Goal: Feedback & Contribution: Contribute content

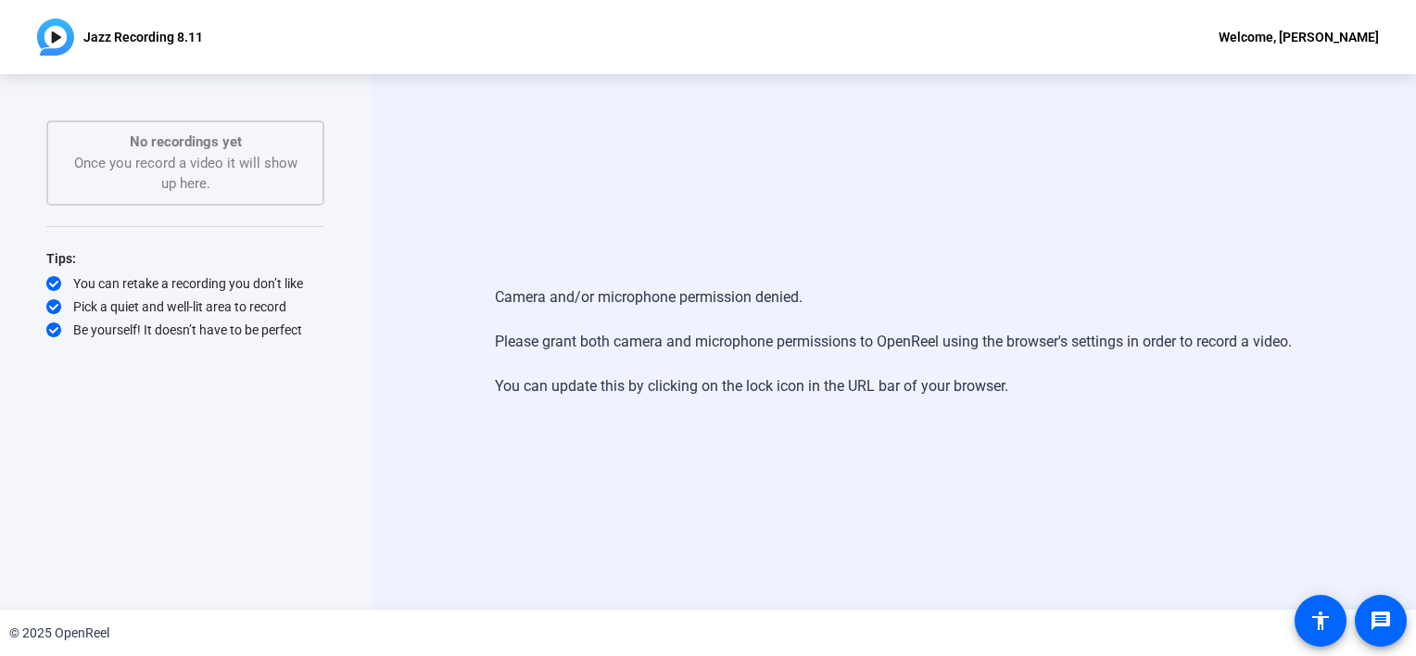
click at [425, 208] on div "Camera and/or microphone permission denied. Please grant both camera and microp…" at bounding box center [893, 341] width 1045 height 535
click at [682, 309] on div "Camera and/or microphone permission denied. Please grant both camera and microp…" at bounding box center [893, 342] width 797 height 148
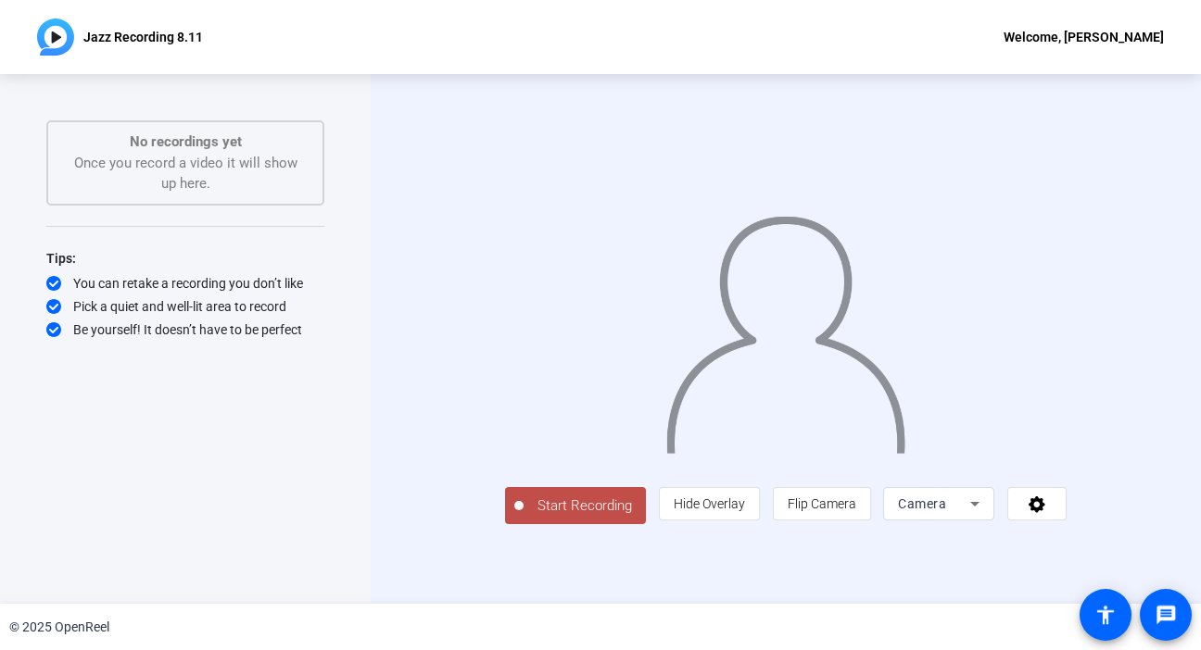
click at [523, 517] on span "Start Recording" at bounding box center [584, 506] width 122 height 21
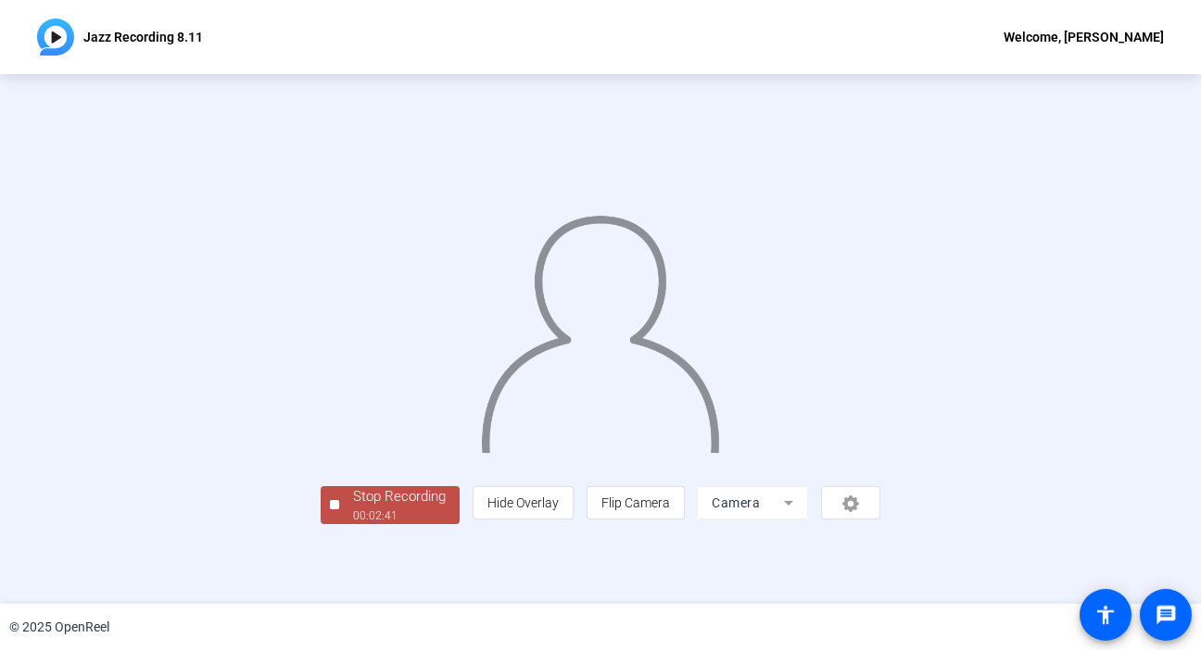
click at [736, 636] on div "© 2025 OpenReel" at bounding box center [600, 627] width 1201 height 46
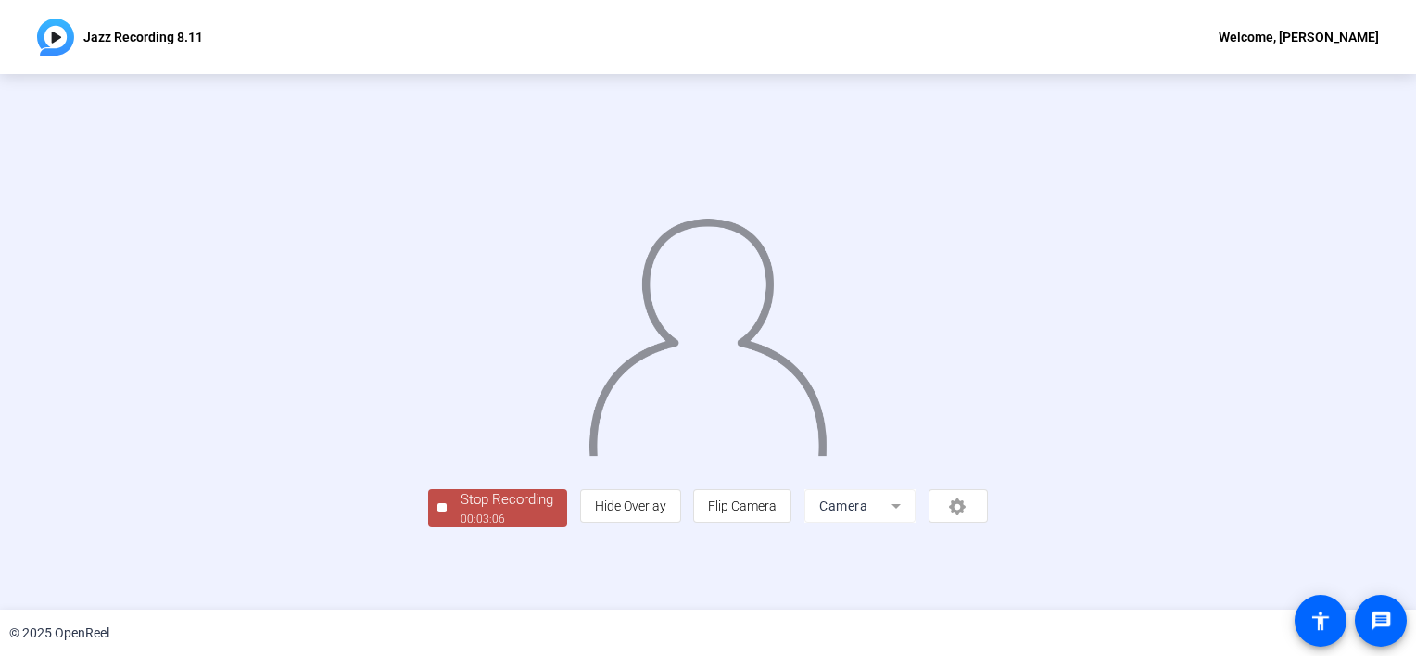
click at [140, 38] on p "Jazz Recording 8.11" at bounding box center [143, 37] width 120 height 22
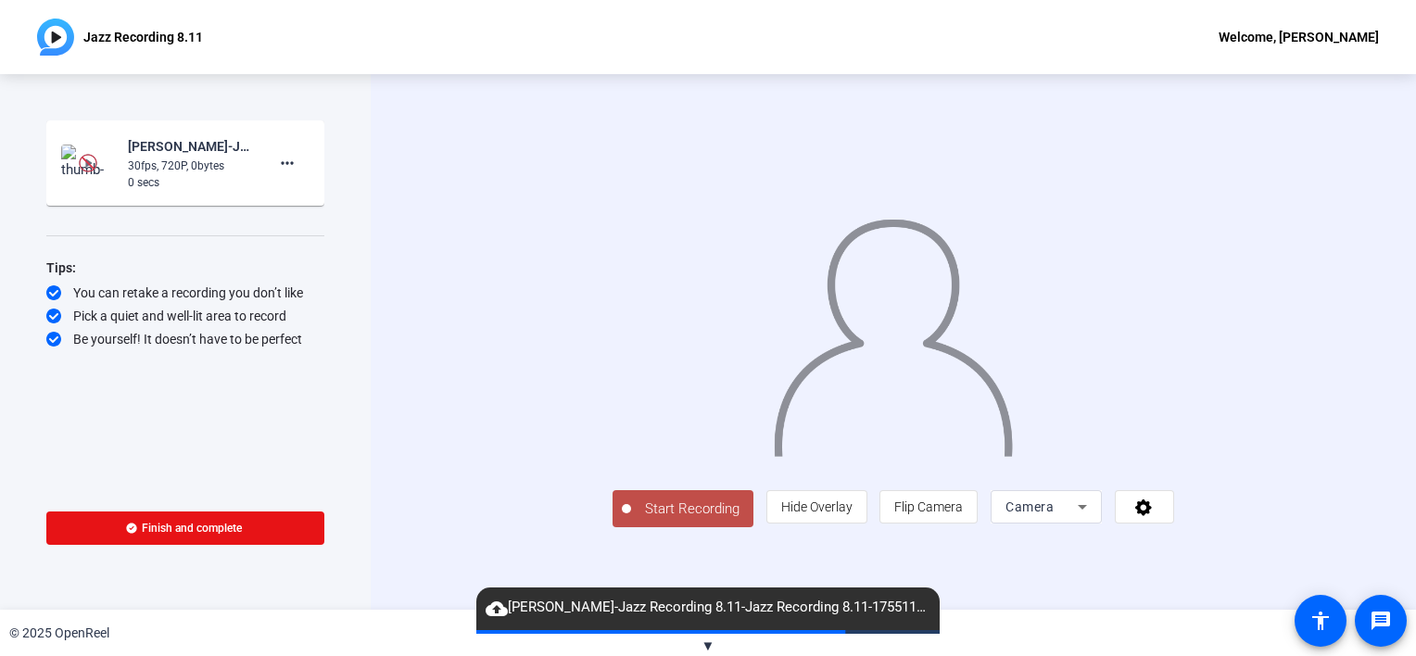
drag, startPoint x: 1405, startPoint y: 168, endPoint x: 1405, endPoint y: 200, distance: 32.4
click at [1405, 200] on div "Start Recording person Hide Overlay flip Flip Camera Camera" at bounding box center [893, 341] width 1045 height 535
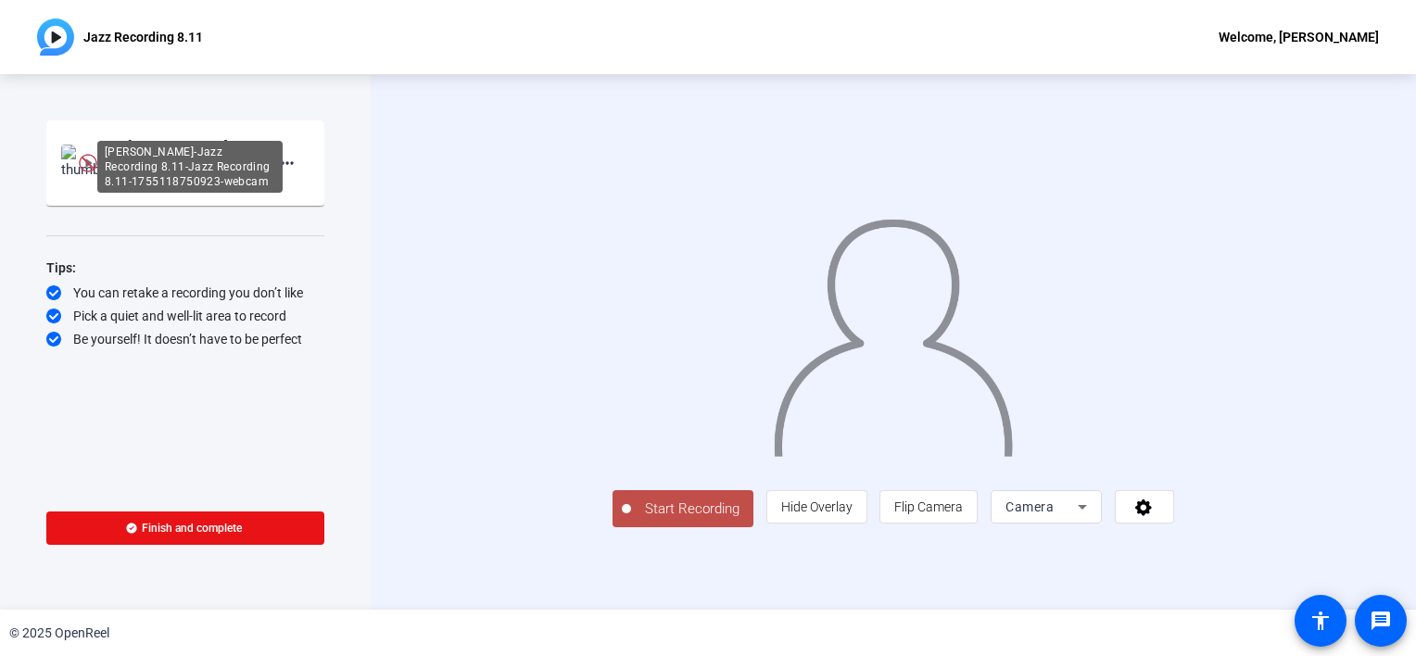
click at [189, 135] on div "Veronica Vlad-Jazz Recording 8.11-Jazz Recording 8.11-1755118750923-webcam" at bounding box center [190, 146] width 124 height 22
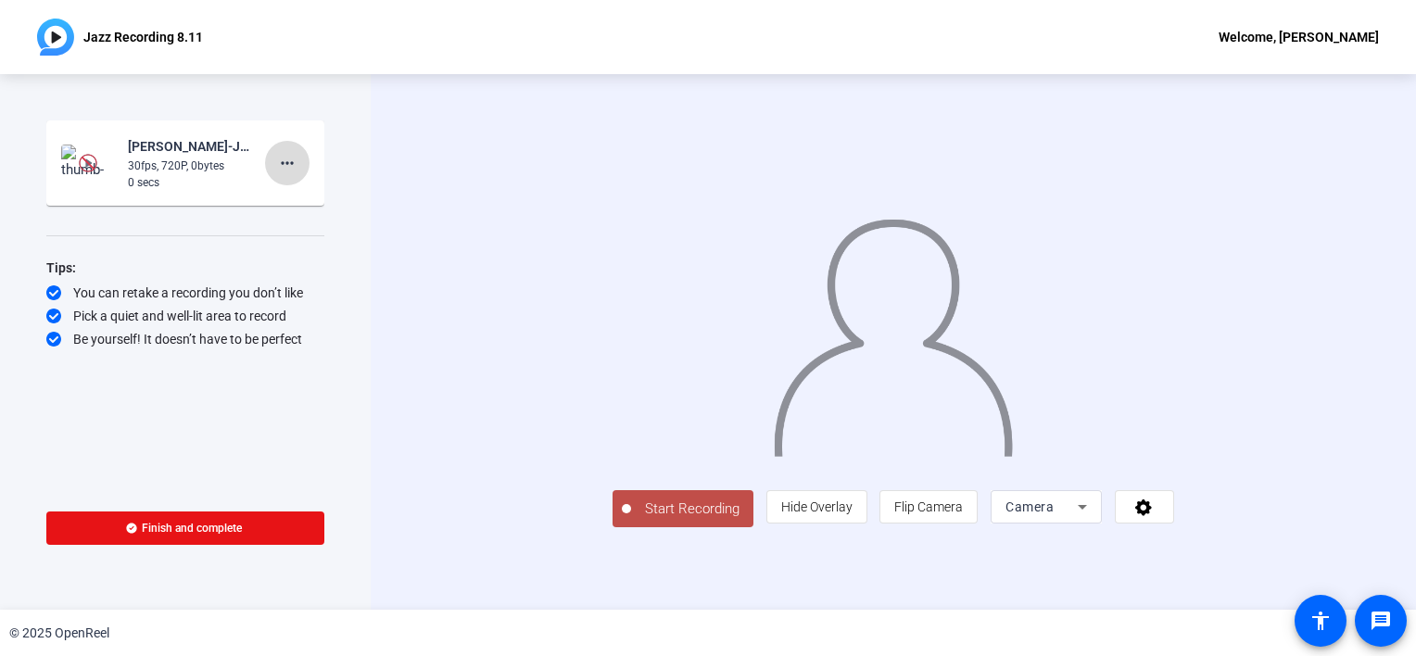
click at [288, 152] on mat-icon "more_horiz" at bounding box center [287, 163] width 22 height 22
click at [208, 165] on div at bounding box center [708, 328] width 1416 height 656
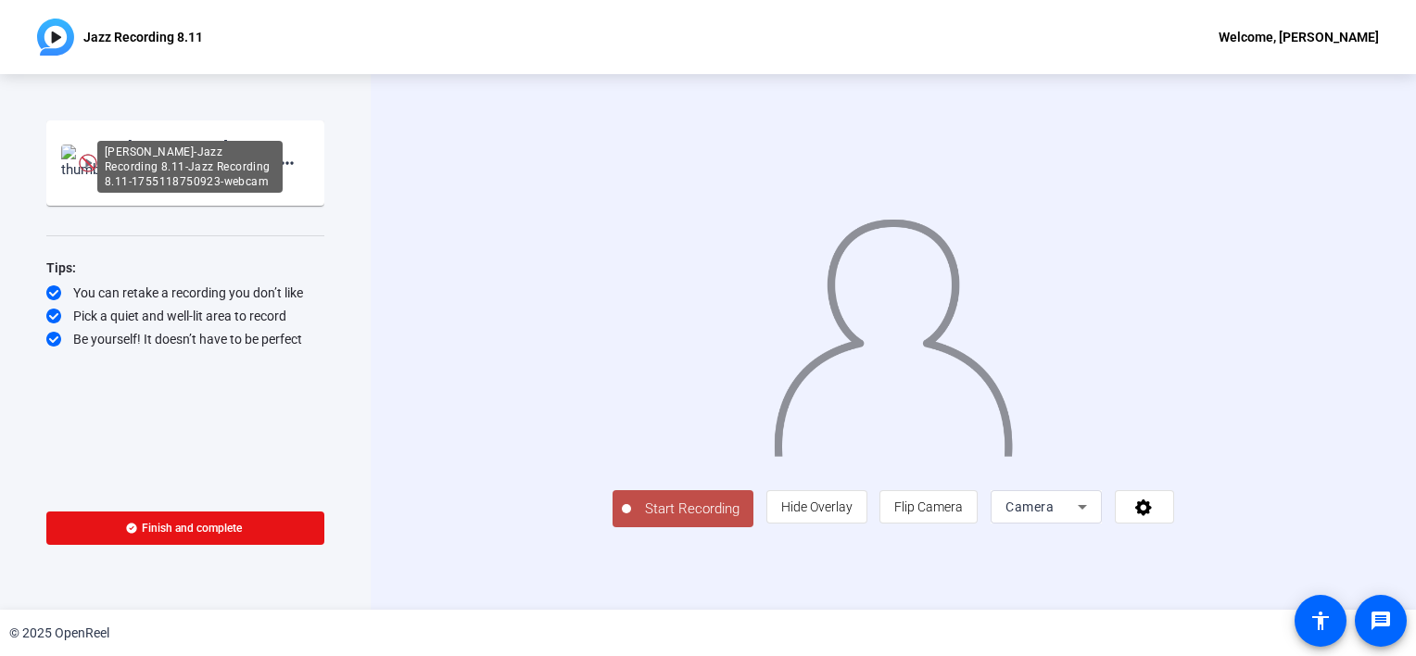
click at [159, 135] on div "Veronica Vlad-Jazz Recording 8.11-Jazz Recording 8.11-1755118750923-webcam" at bounding box center [190, 146] width 124 height 22
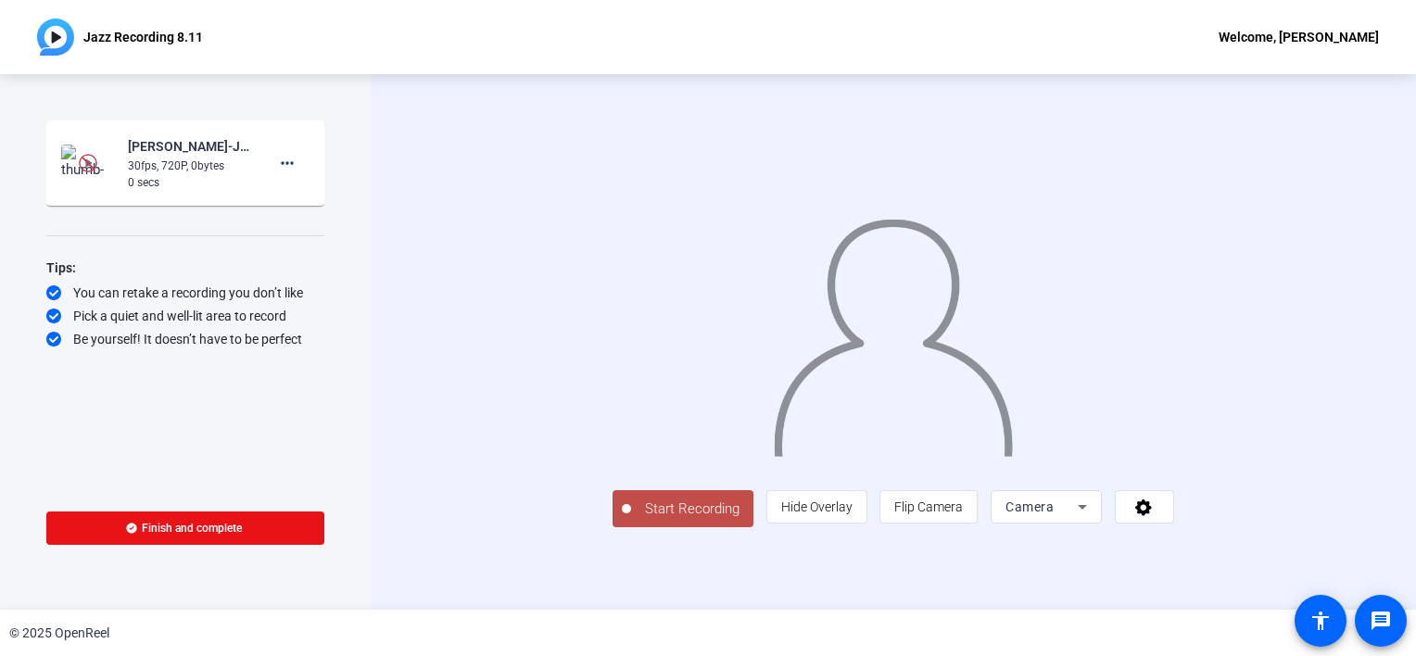
click at [262, 188] on openreel-ugc-recordings "Veronica Vlad-Jazz Recording 8.11-Jazz Recording 8.11-1755118750923-webcam 30fp…" at bounding box center [185, 167] width 278 height 94
click at [1093, 518] on icon at bounding box center [1082, 507] width 22 height 22
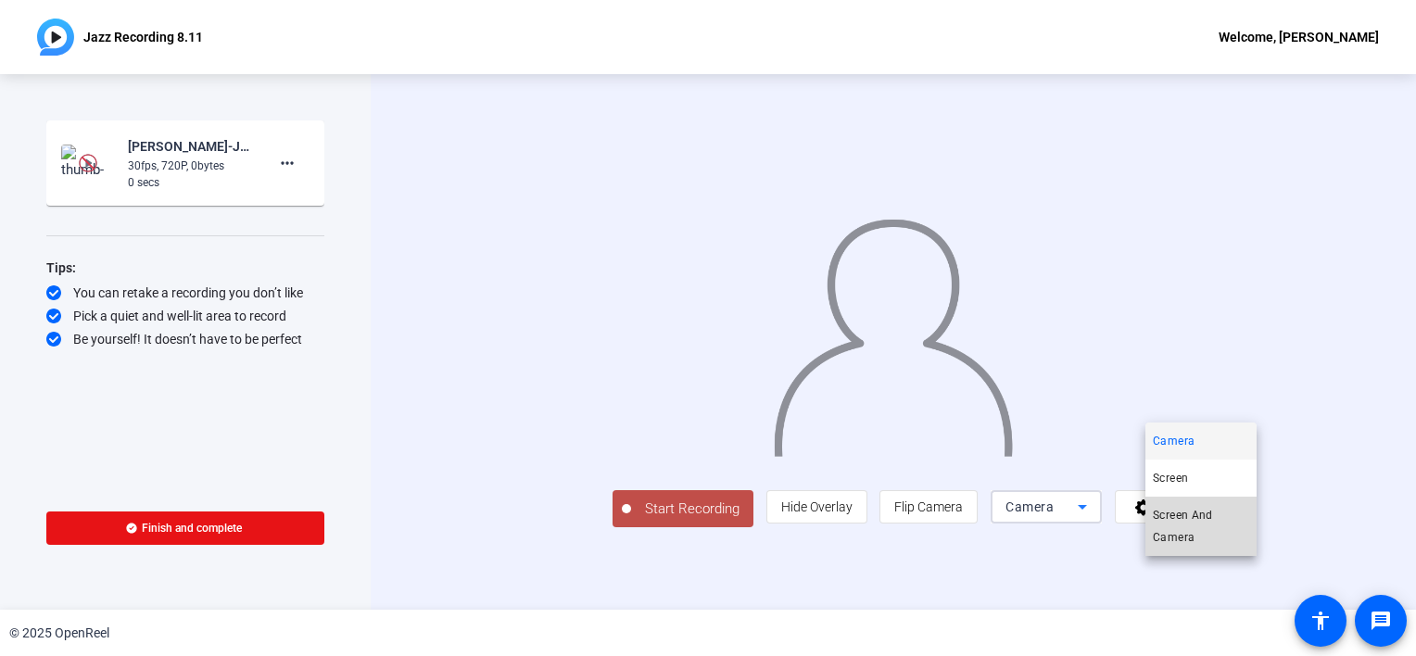
click at [1175, 516] on span "Screen And Camera" at bounding box center [1201, 526] width 96 height 44
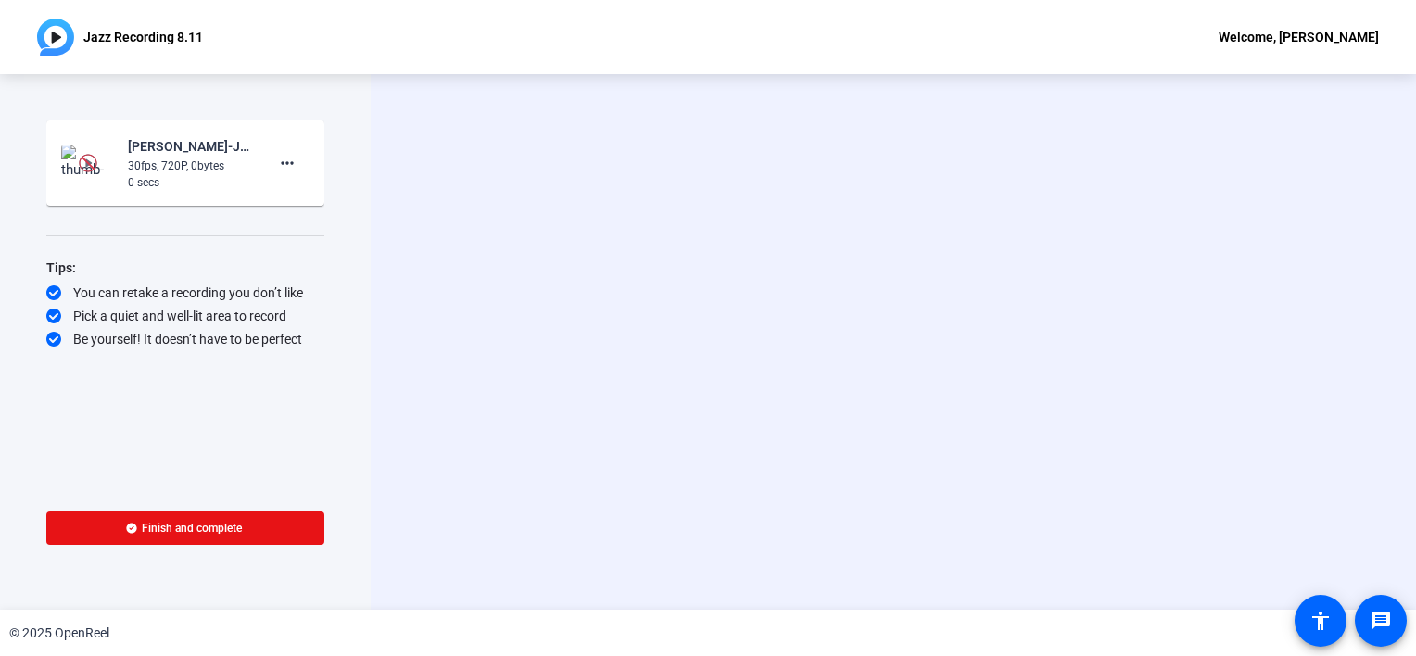
scroll to position [0, 0]
click at [1028, 253] on video at bounding box center [892, 314] width 337 height 189
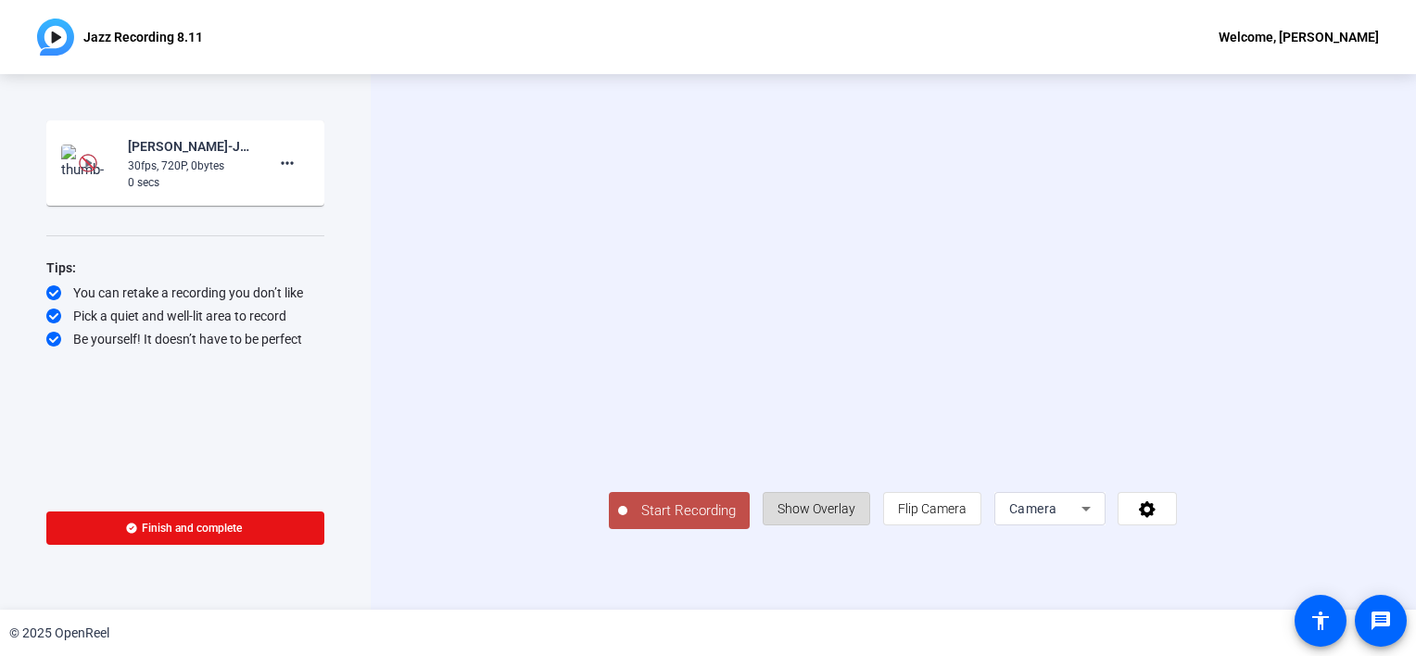
click at [855, 516] on span "Show Overlay" at bounding box center [816, 508] width 78 height 15
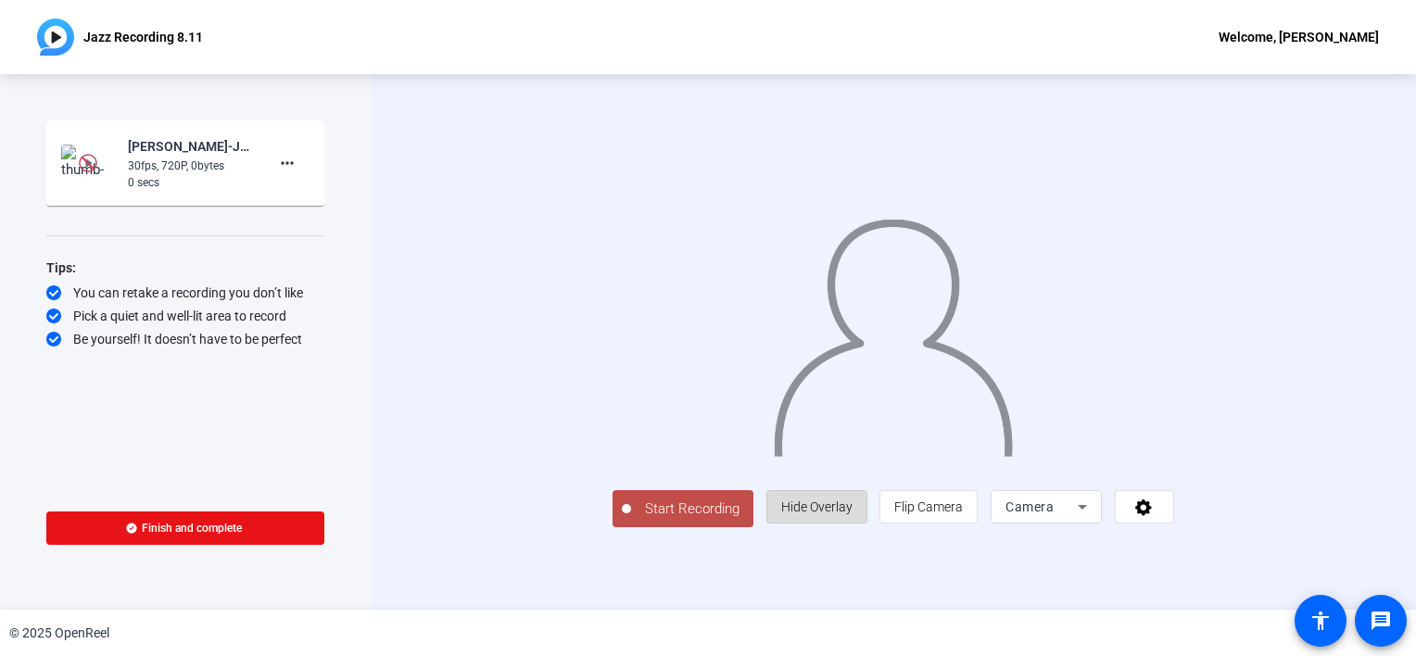
click at [852, 514] on span "Hide Overlay" at bounding box center [816, 506] width 71 height 15
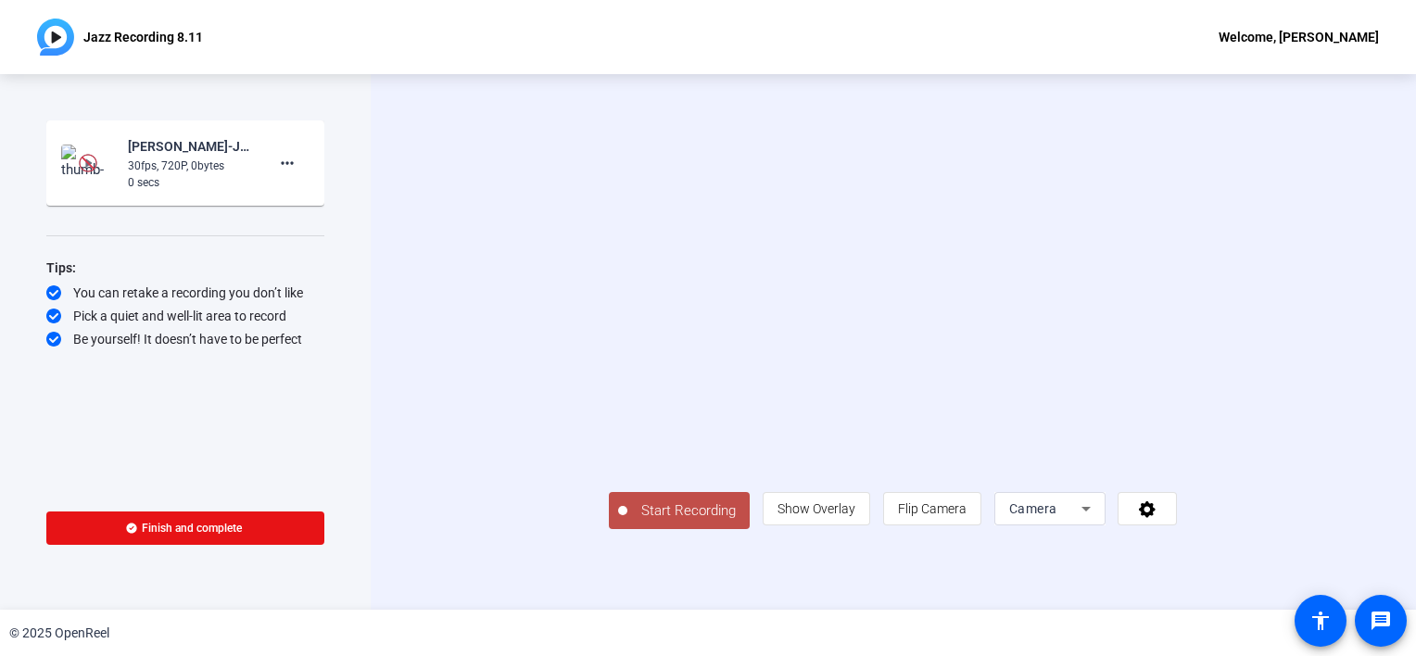
click at [84, 162] on img at bounding box center [88, 163] width 19 height 19
click at [285, 165] on mat-icon "more_horiz" at bounding box center [287, 163] width 22 height 22
click at [168, 158] on div at bounding box center [708, 328] width 1416 height 656
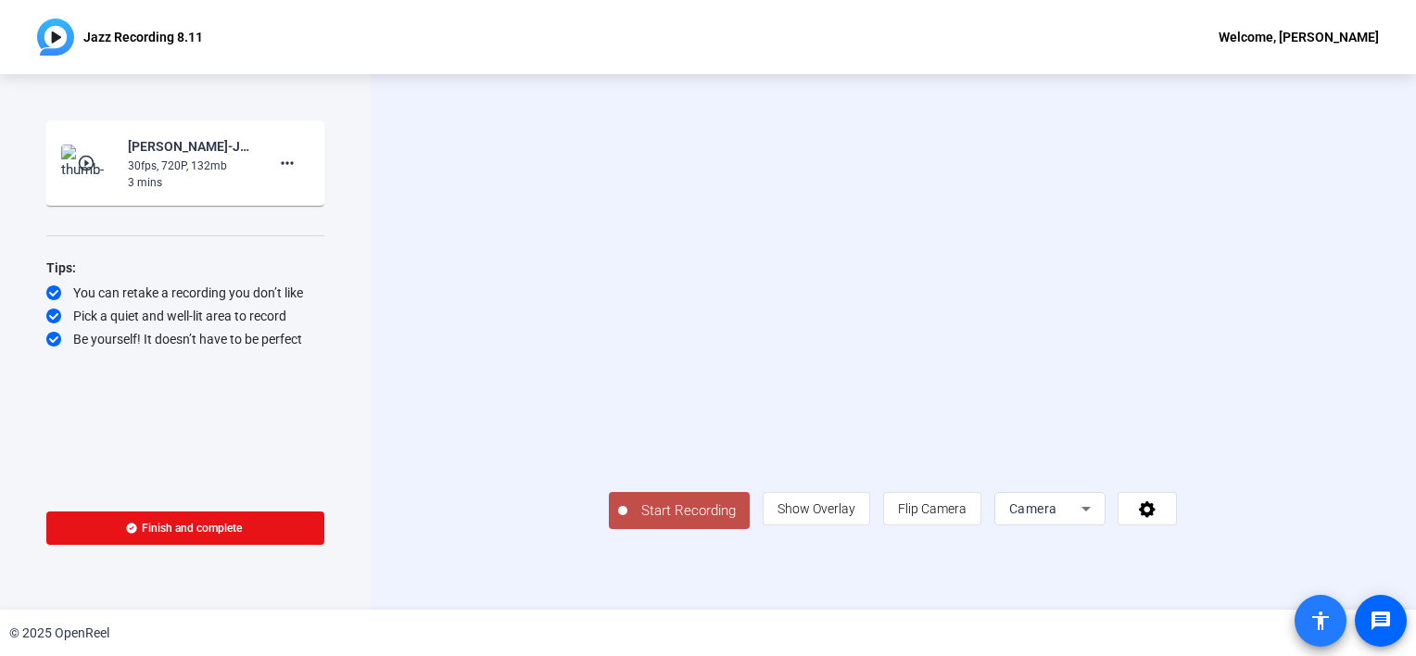
click at [1321, 619] on mat-icon "accessibility" at bounding box center [1320, 621] width 22 height 22
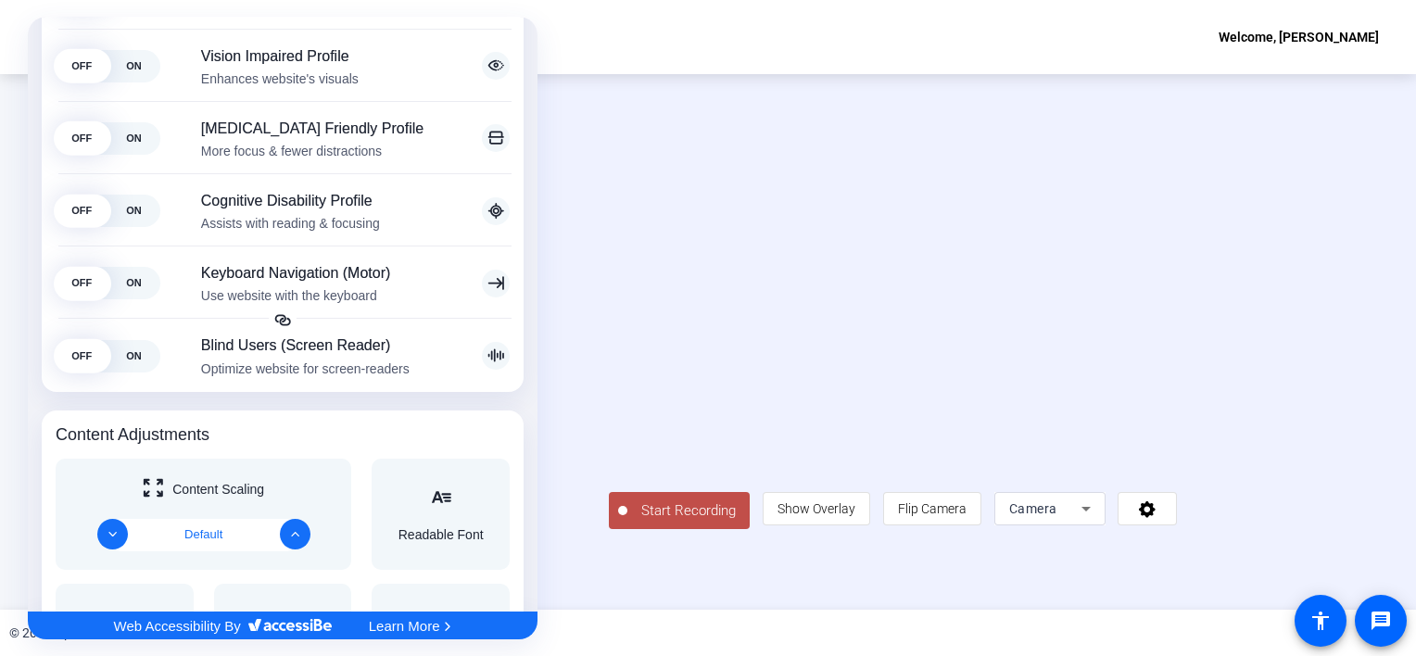
scroll to position [174, 0]
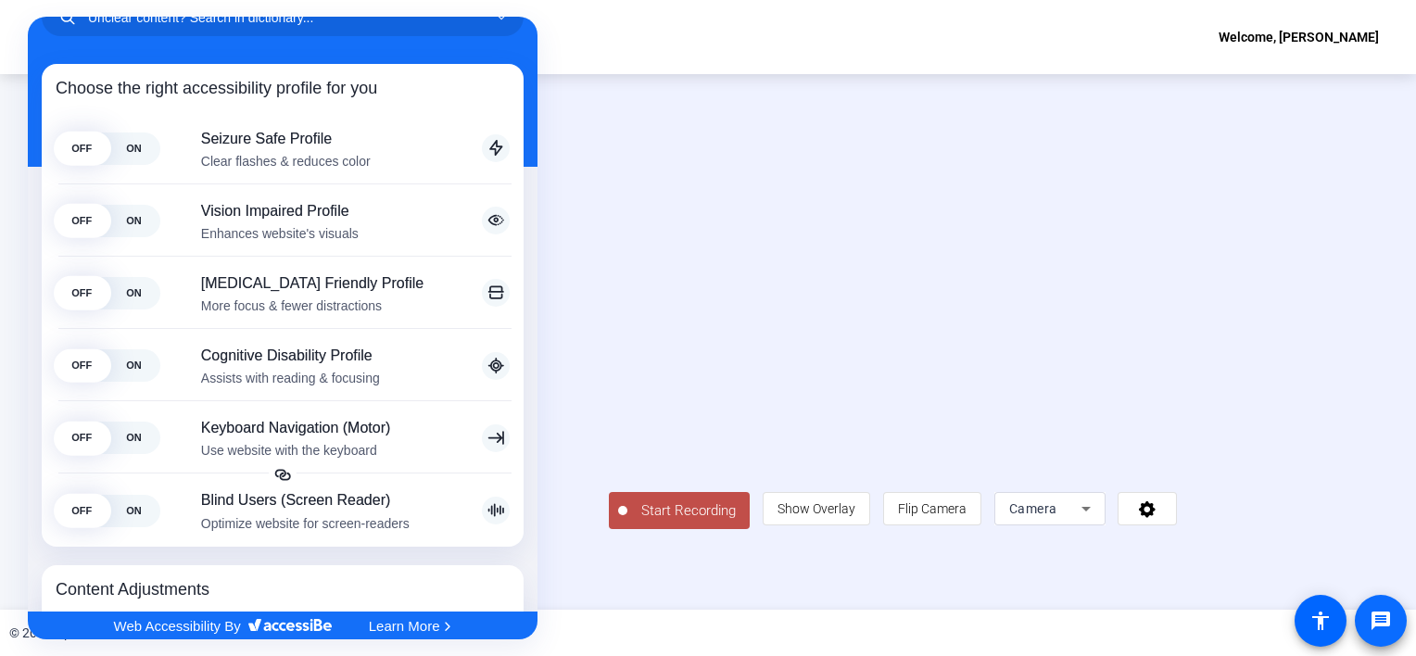
drag, startPoint x: 1301, startPoint y: 573, endPoint x: 1399, endPoint y: 608, distance: 104.3
click at [1399, 608] on div at bounding box center [708, 328] width 1416 height 656
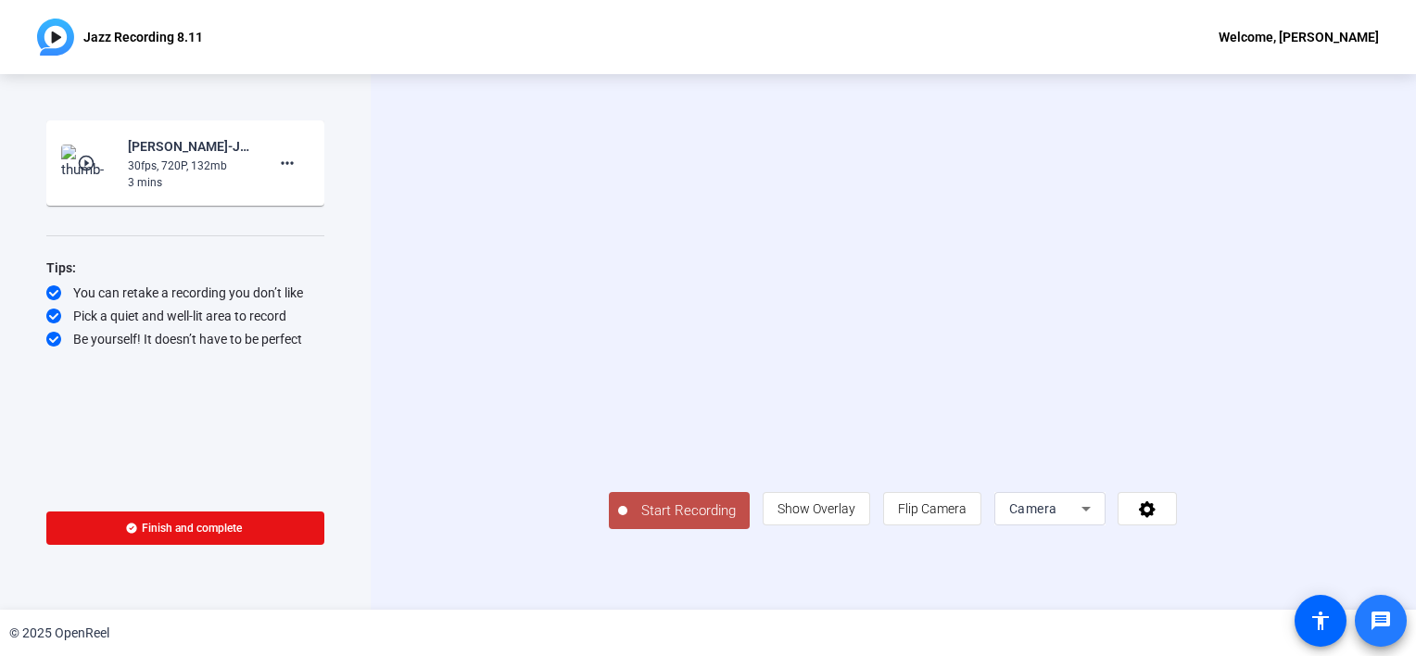
click at [1380, 620] on mat-icon "message" at bounding box center [1380, 621] width 22 height 22
click at [289, 152] on mat-icon "more_horiz" at bounding box center [287, 163] width 22 height 22
click at [288, 199] on span "Retake" at bounding box center [317, 201] width 74 height 22
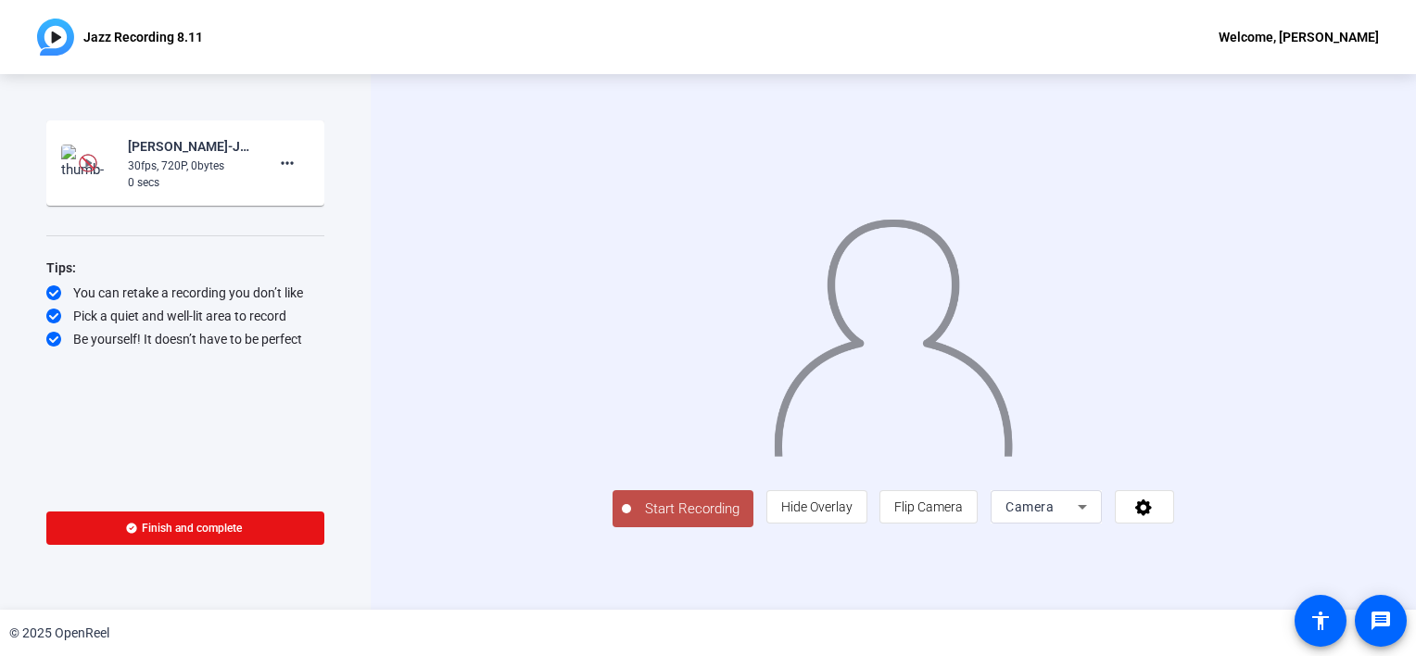
click at [708, 642] on div "© 2025 OpenReel" at bounding box center [708, 633] width 1416 height 46
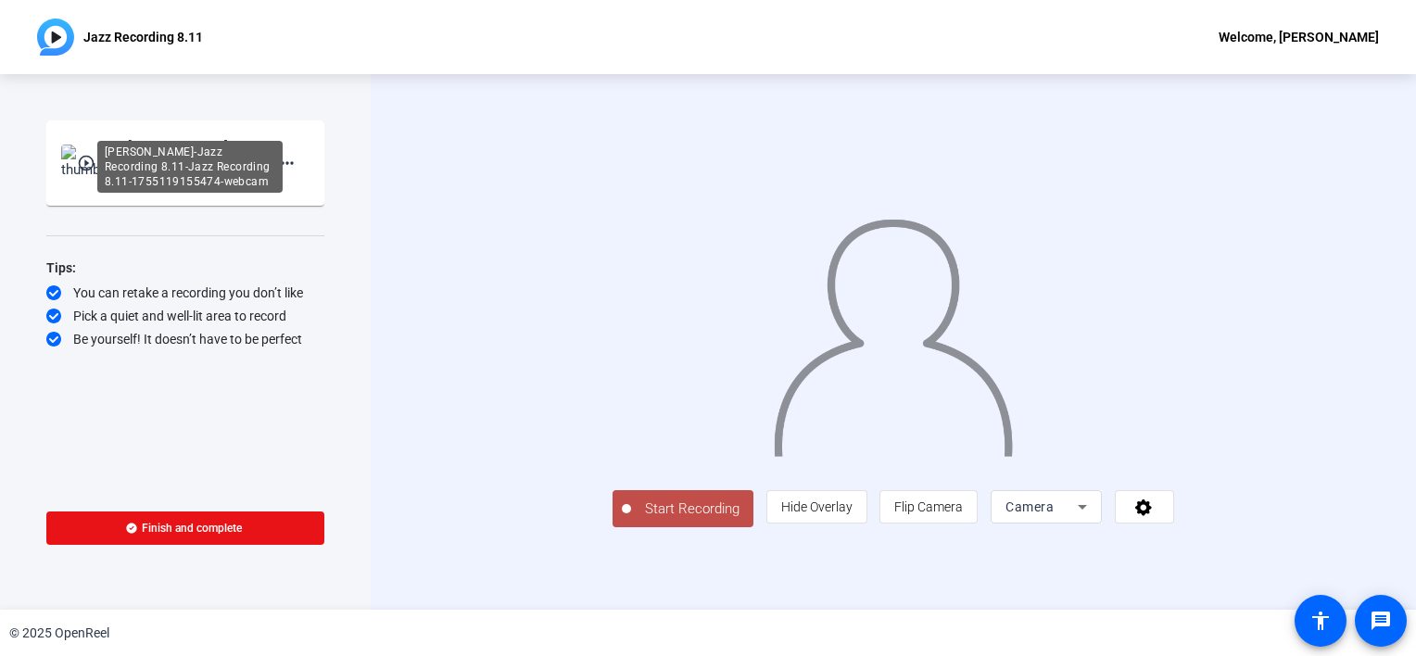
click at [147, 135] on div "Veronica Vlad-Jazz Recording 8.11-Jazz Recording 8.11-1755119155474-webcam" at bounding box center [190, 146] width 124 height 22
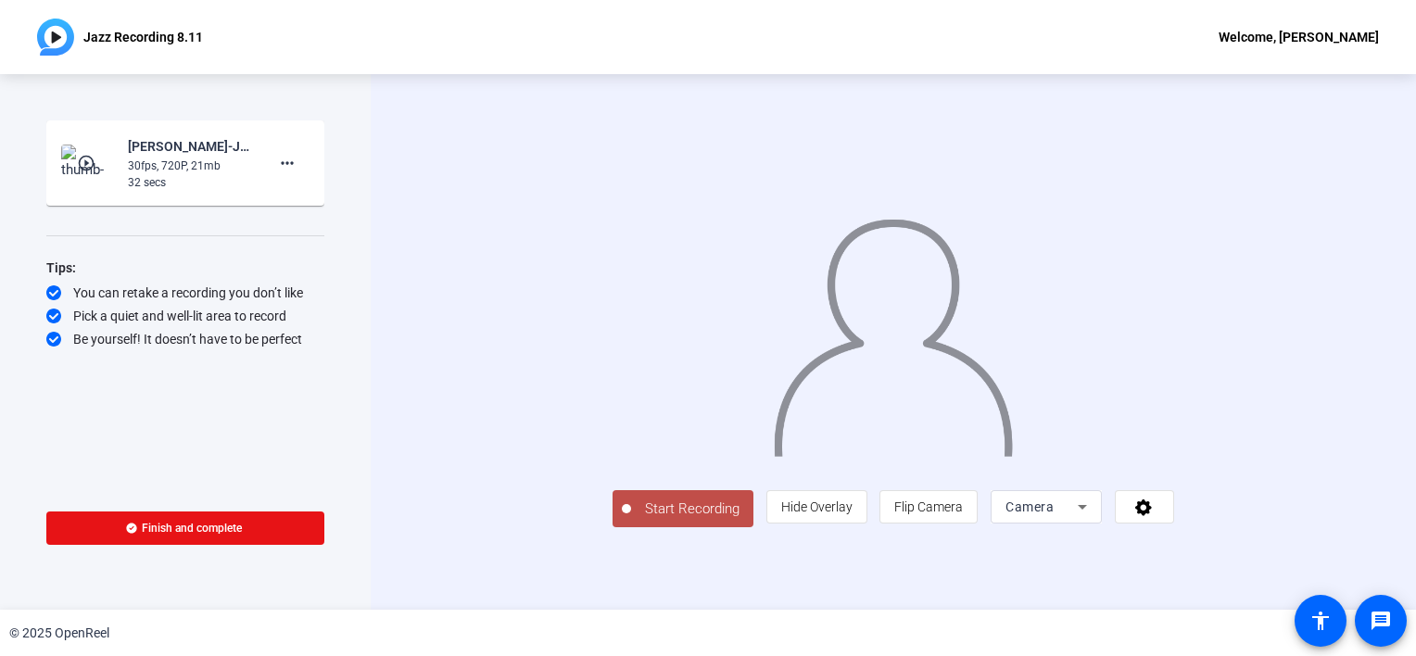
click at [91, 154] on mat-icon "play_circle_outline" at bounding box center [88, 163] width 22 height 19
click at [87, 156] on mat-icon "play_circle_outline" at bounding box center [88, 163] width 22 height 19
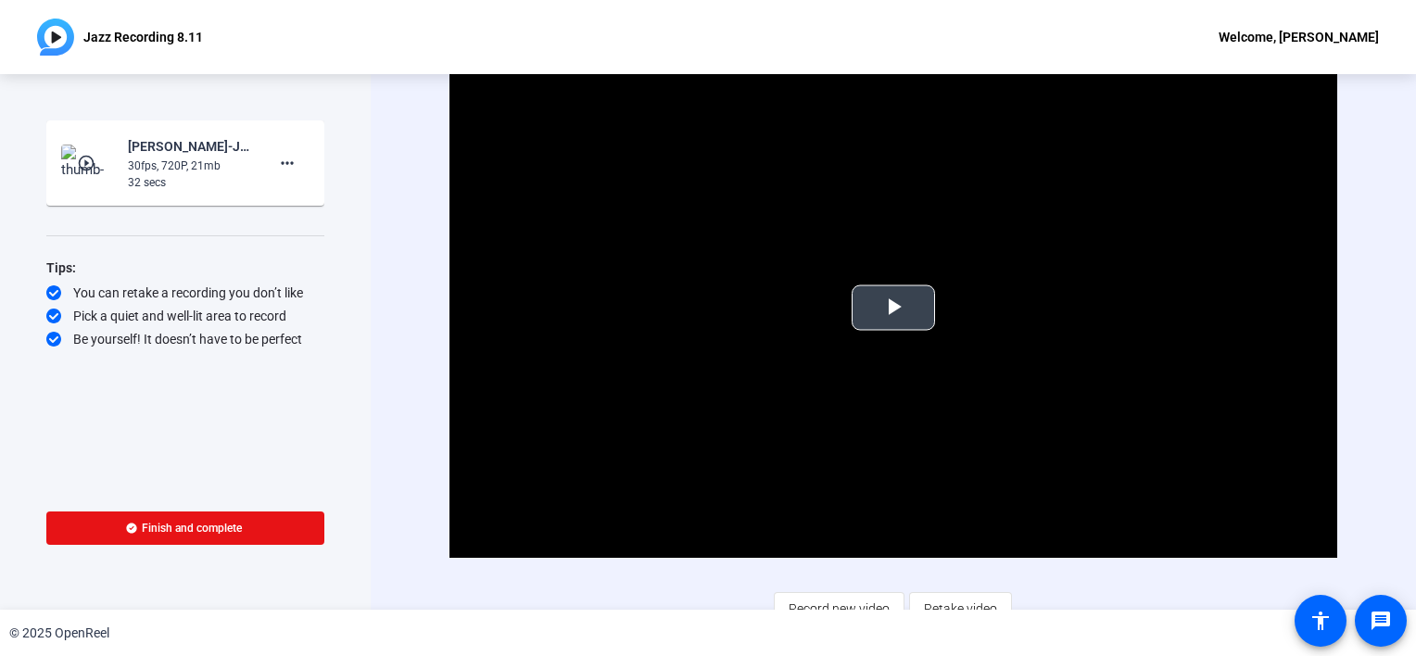
click at [893, 308] on span "Video Player" at bounding box center [893, 308] width 0 height 0
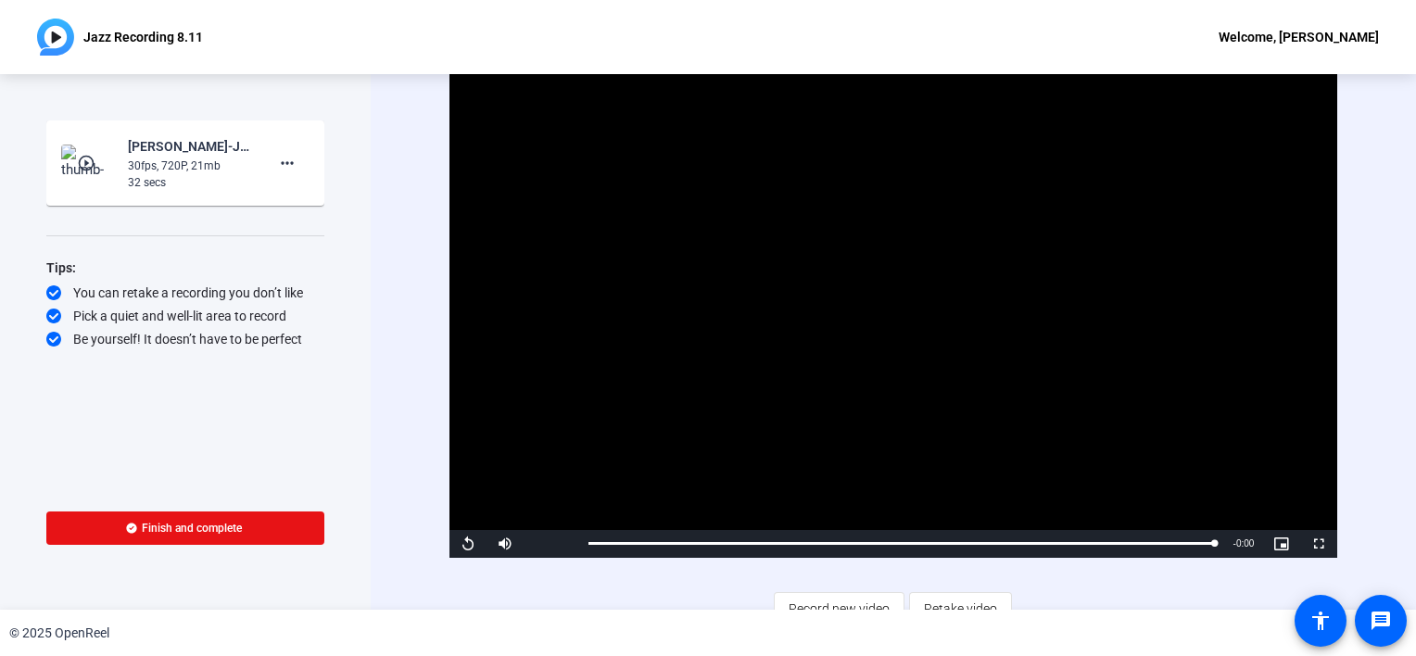
scroll to position [19, 0]
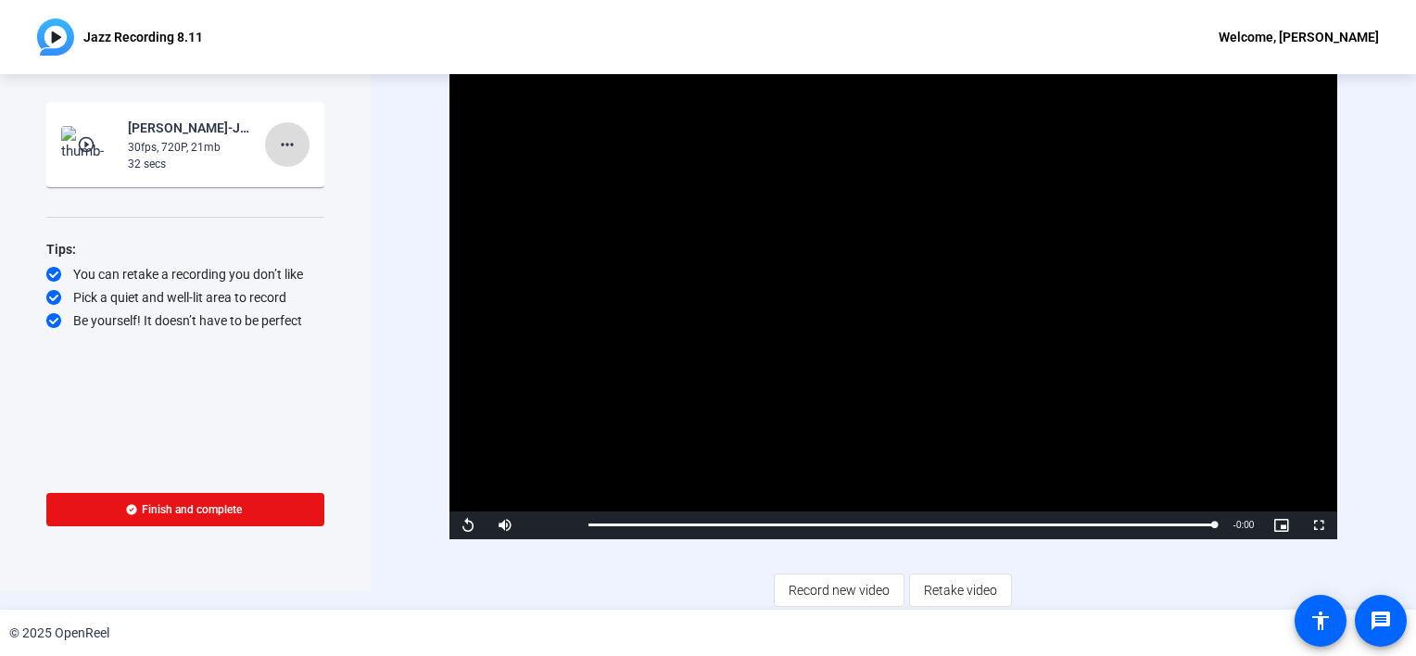
click at [289, 148] on mat-icon "more_horiz" at bounding box center [287, 144] width 22 height 22
click at [841, 590] on div at bounding box center [708, 328] width 1416 height 656
click at [841, 590] on span "Record new video" at bounding box center [838, 590] width 101 height 35
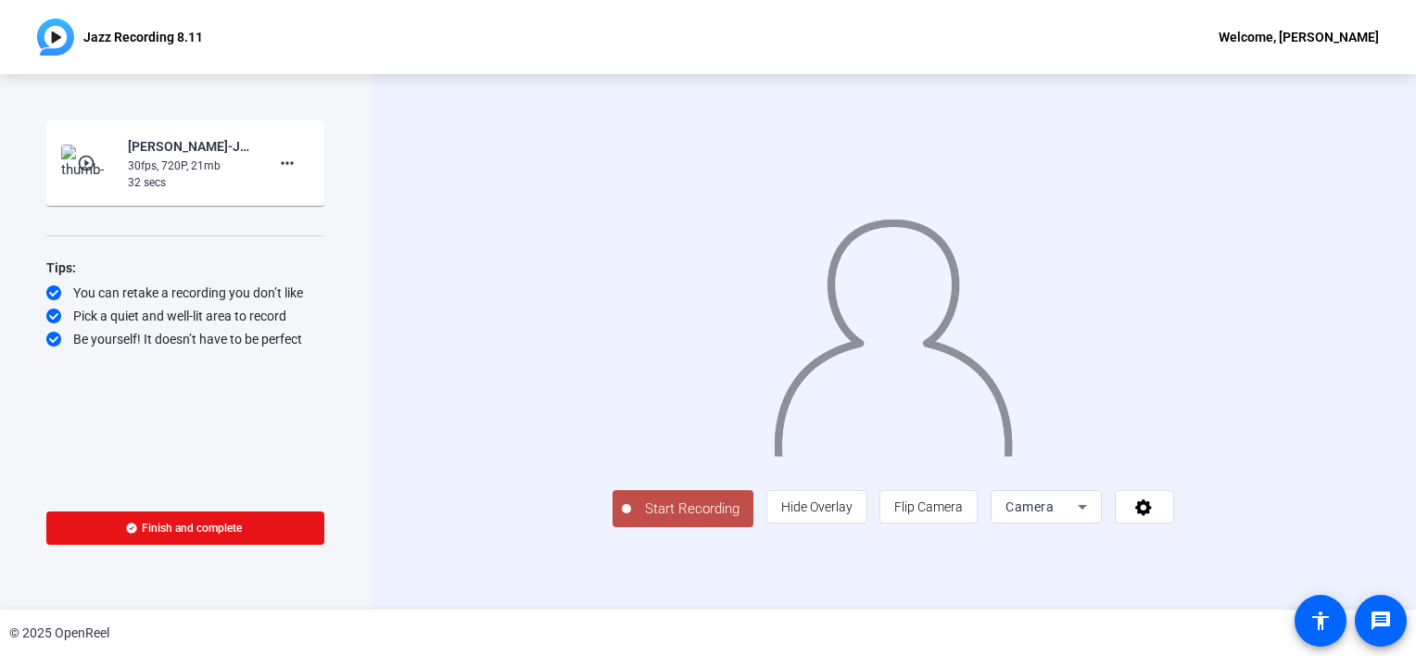
click at [631, 520] on span "Start Recording" at bounding box center [692, 508] width 122 height 21
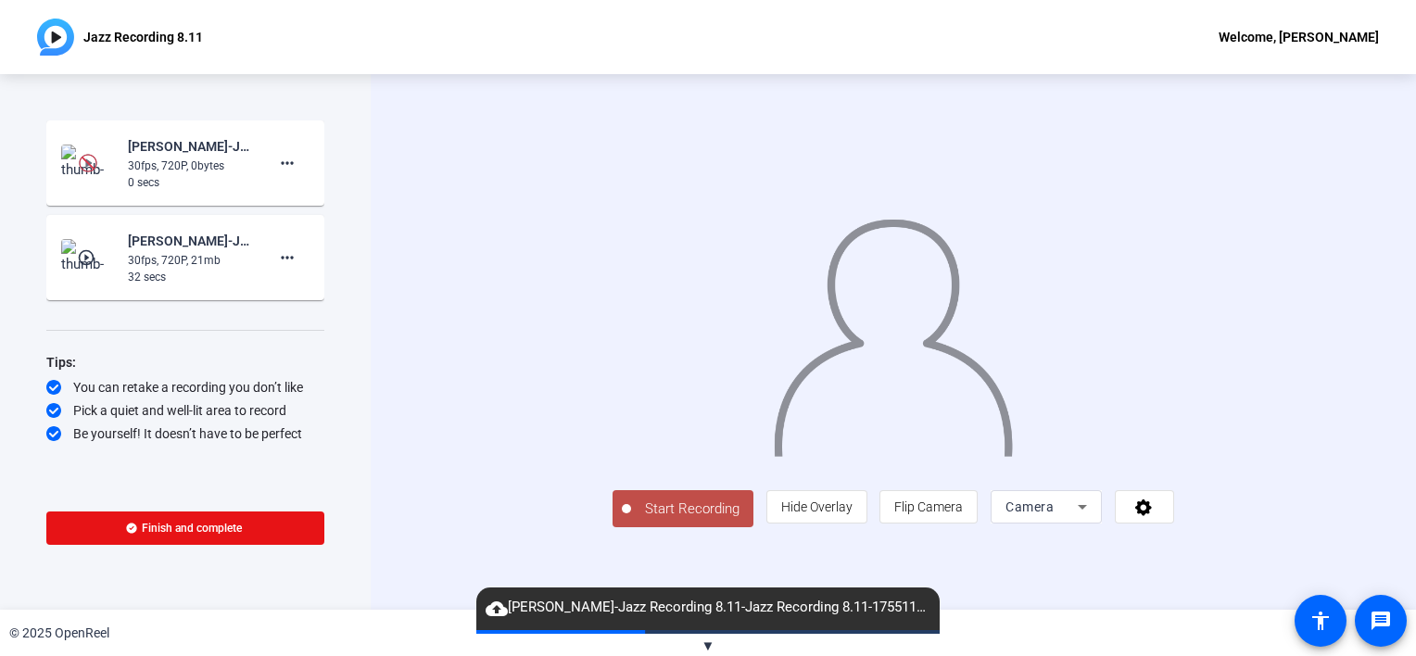
click at [82, 164] on img at bounding box center [88, 163] width 19 height 19
click at [69, 152] on img at bounding box center [88, 163] width 55 height 37
click at [631, 607] on span "cloud_upload Veronica Vlad-Jazz Recording 8.11-Jazz Recording 8.11-175511943408…" at bounding box center [707, 608] width 463 height 22
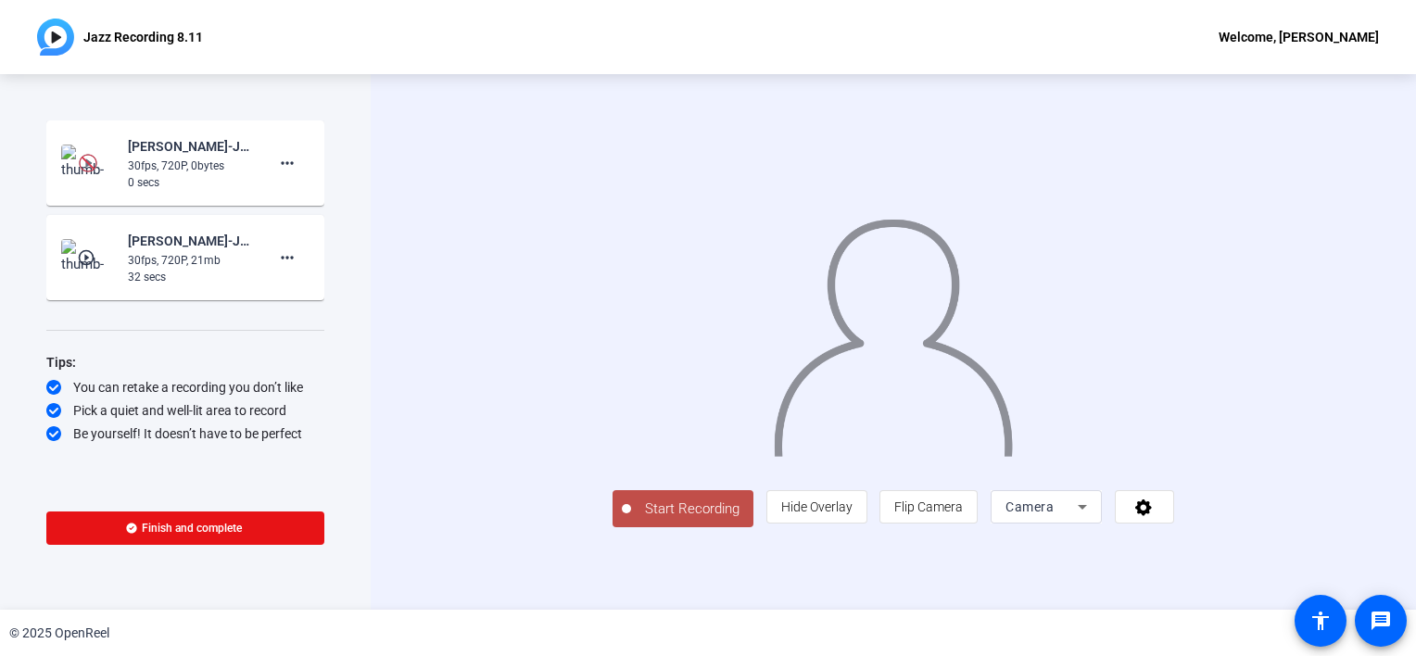
click at [707, 645] on div "© 2025 OpenReel" at bounding box center [708, 633] width 1416 height 46
click at [137, 166] on div "30fps, 720P, 0bytes" at bounding box center [190, 165] width 124 height 17
click at [283, 160] on mat-icon "more_horiz" at bounding box center [287, 163] width 22 height 22
click at [74, 163] on div at bounding box center [708, 328] width 1416 height 656
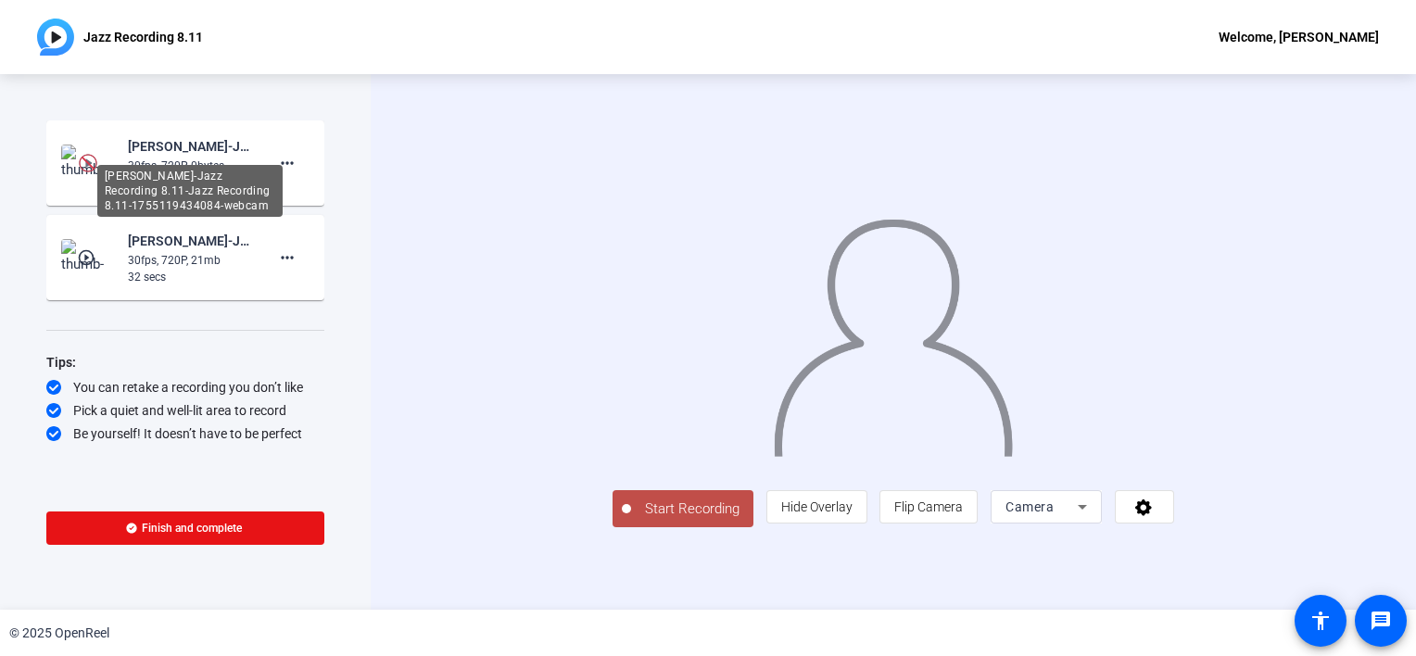
click at [102, 165] on div "[PERSON_NAME]-Jazz Recording 8.11-Jazz Recording 8.11-1755119434084-webcam" at bounding box center [189, 191] width 185 height 52
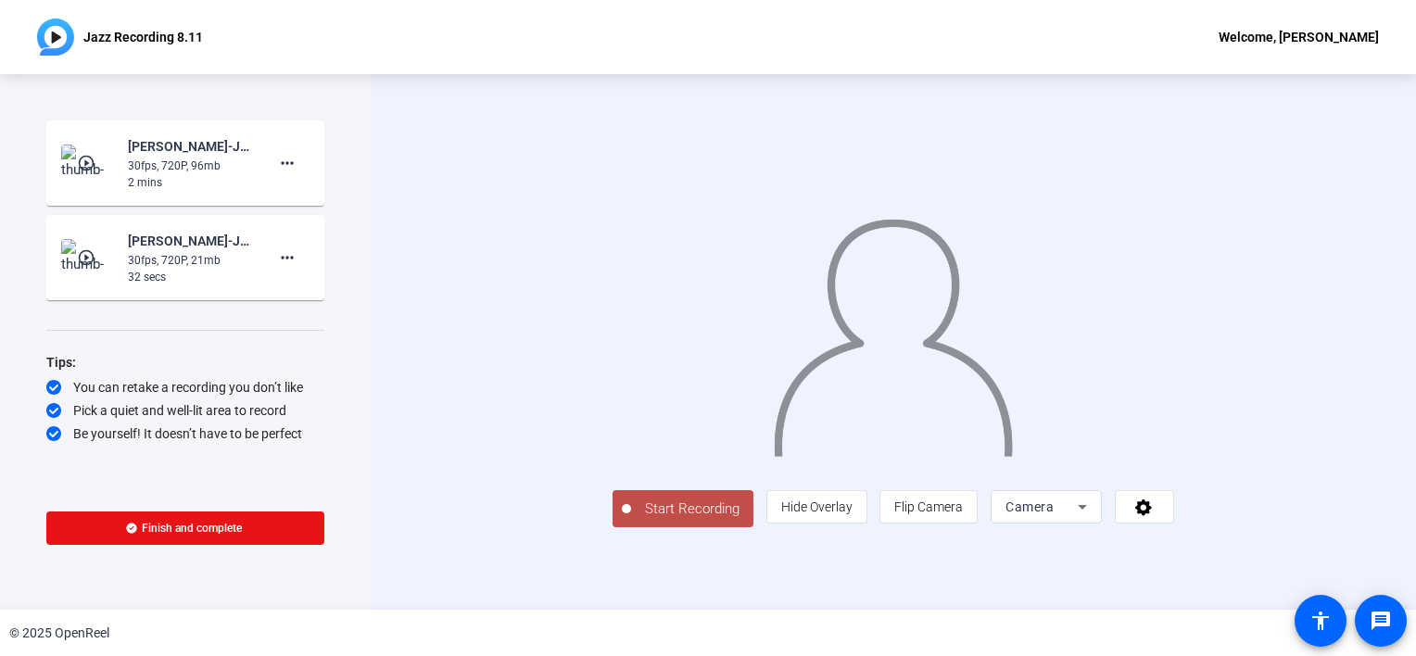
click at [166, 159] on div "30fps, 720P, 96mb" at bounding box center [190, 165] width 124 height 17
click at [79, 167] on mat-icon "play_circle_outline" at bounding box center [88, 163] width 22 height 19
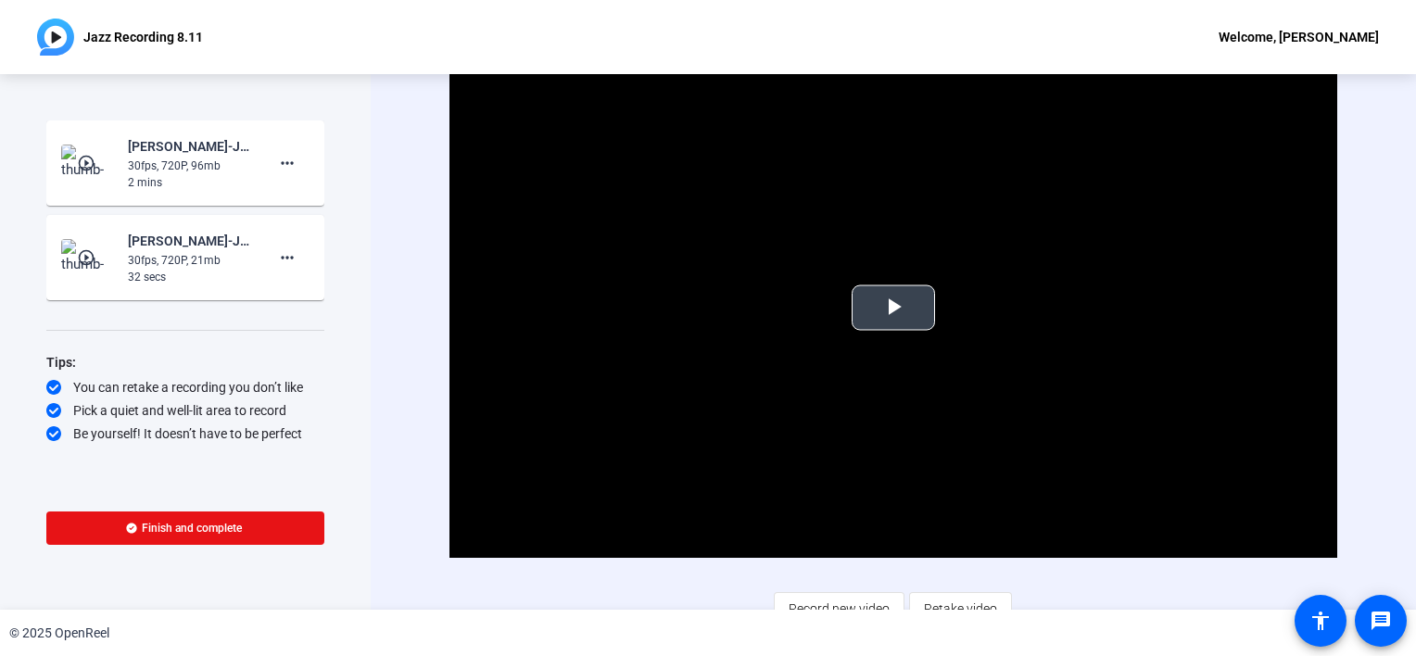
drag, startPoint x: 79, startPoint y: 167, endPoint x: 630, endPoint y: 278, distance: 562.3
click at [630, 278] on div "Start Recording play_circle_outline Veronica Vlad-Jazz Recording 8.11-Jazz Reco…" at bounding box center [708, 341] width 1416 height 535
click at [893, 308] on span "Video Player" at bounding box center [893, 308] width 0 height 0
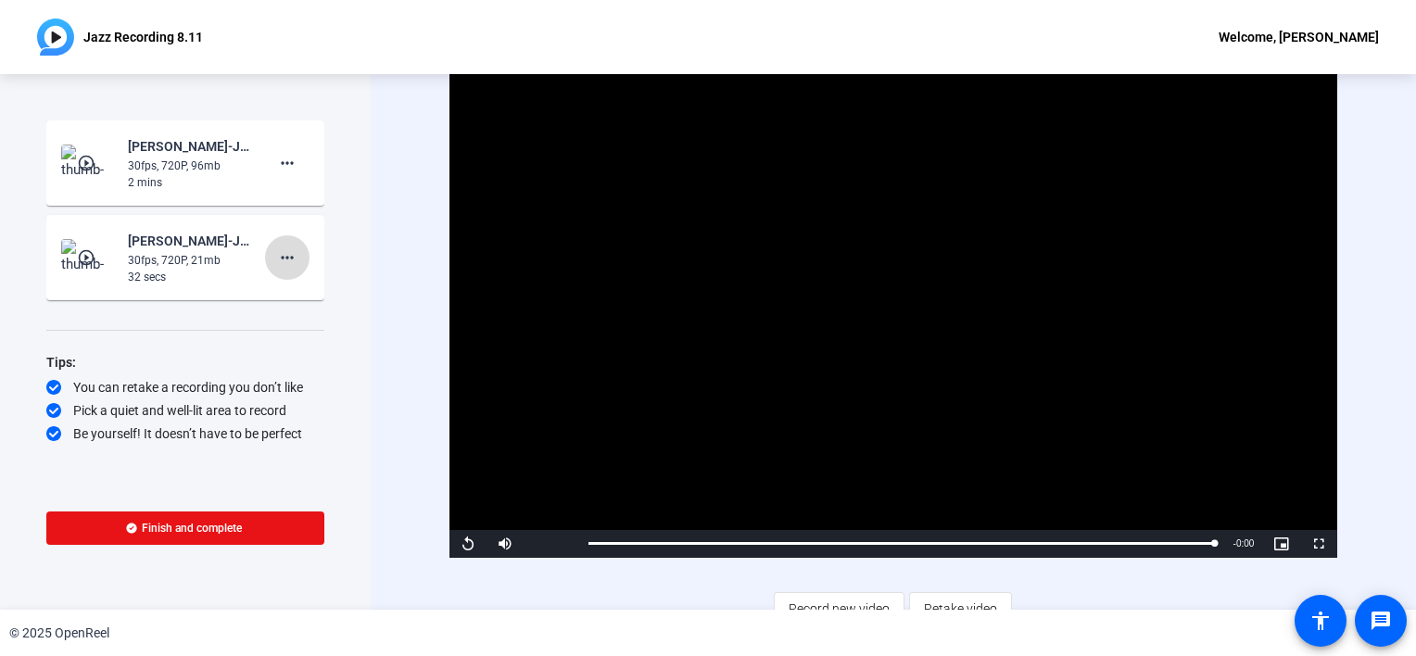
click at [285, 259] on mat-icon "more_horiz" at bounding box center [287, 257] width 22 height 22
click at [300, 293] on span "Delete clip" at bounding box center [317, 296] width 74 height 22
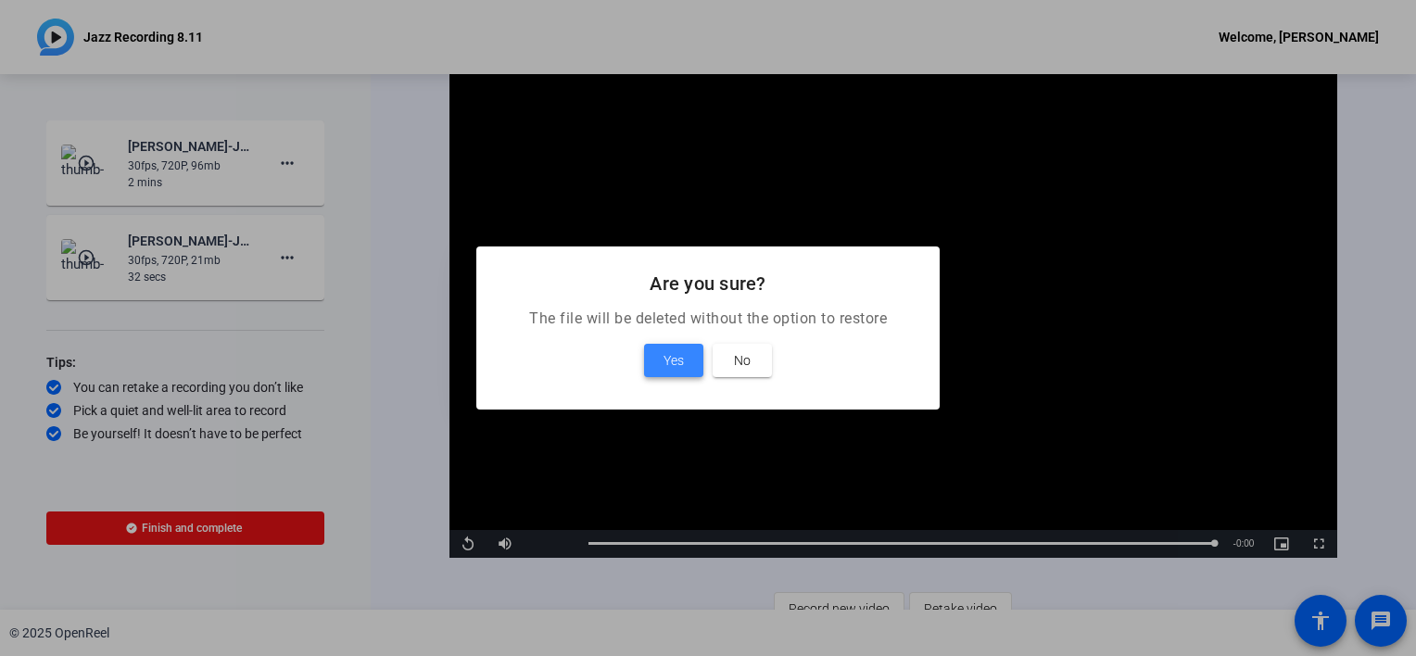
click at [675, 351] on span "Yes" at bounding box center [673, 360] width 20 height 22
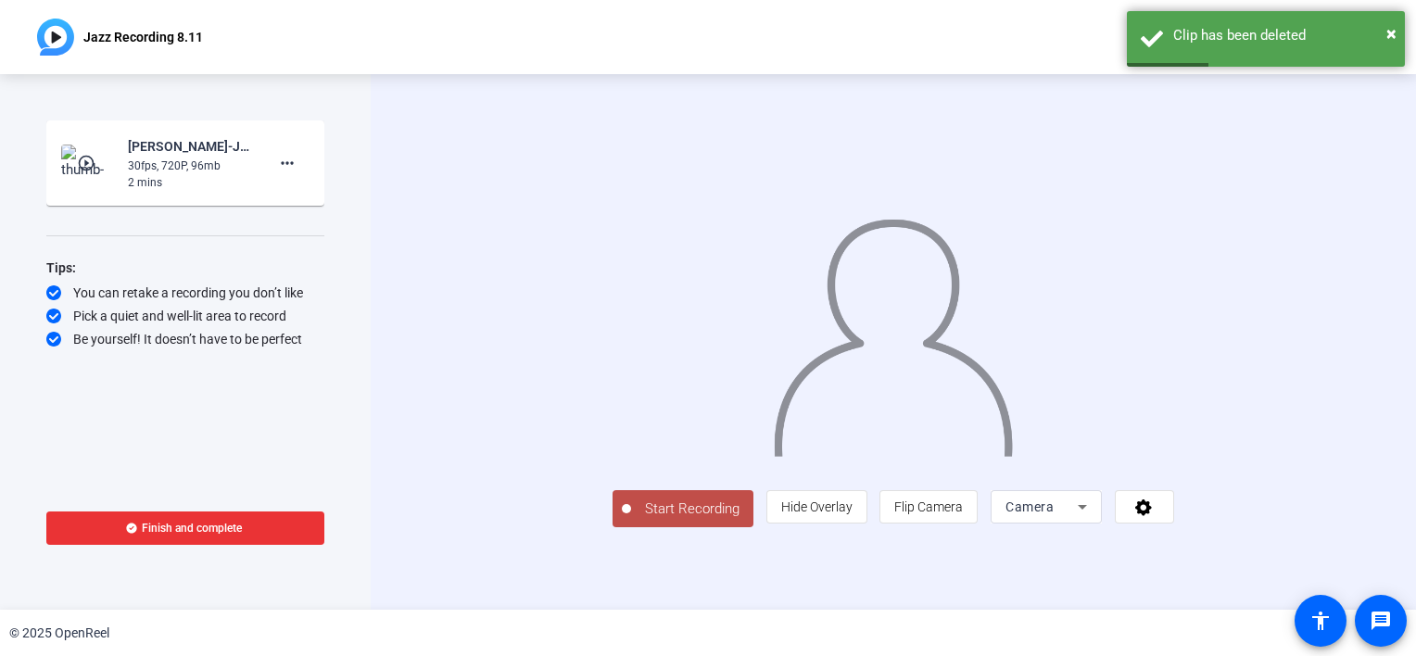
click at [171, 521] on span "Finish and complete" at bounding box center [192, 528] width 100 height 15
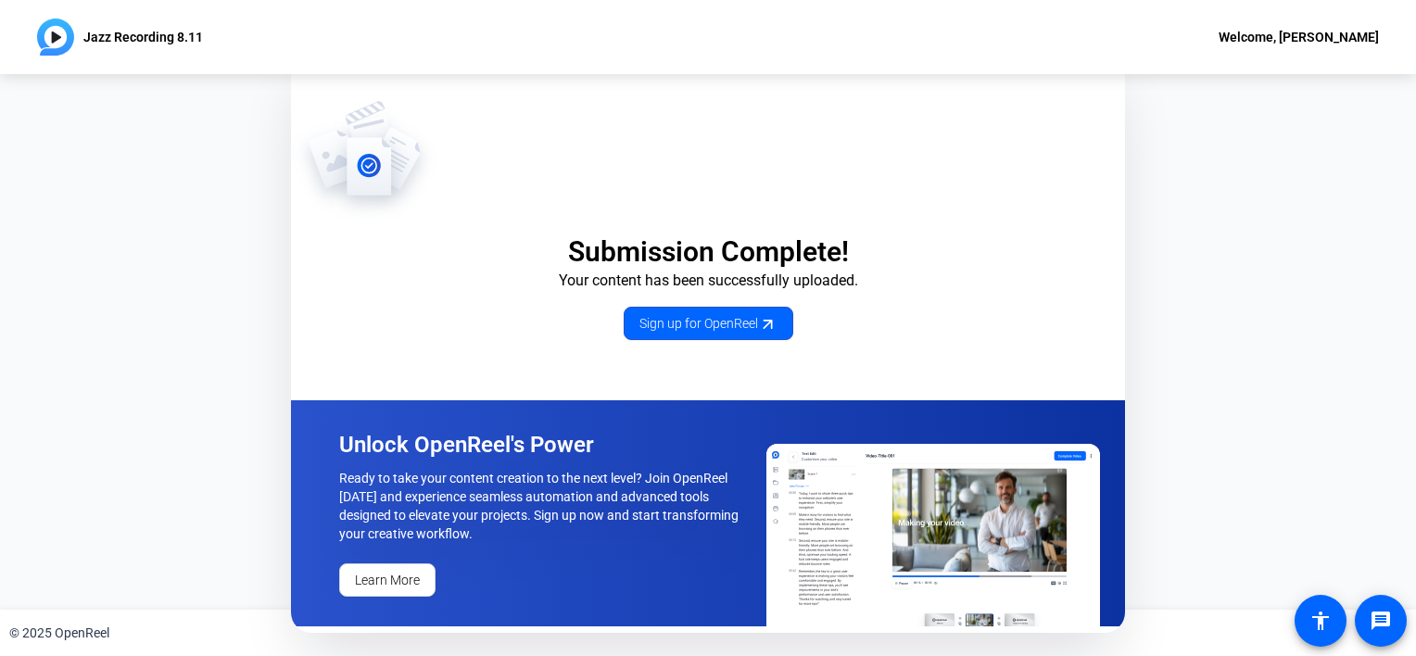
click at [983, 170] on div "Submission Complete! Your content has been successfully uploaded. Sign up for O…" at bounding box center [708, 219] width 834 height 241
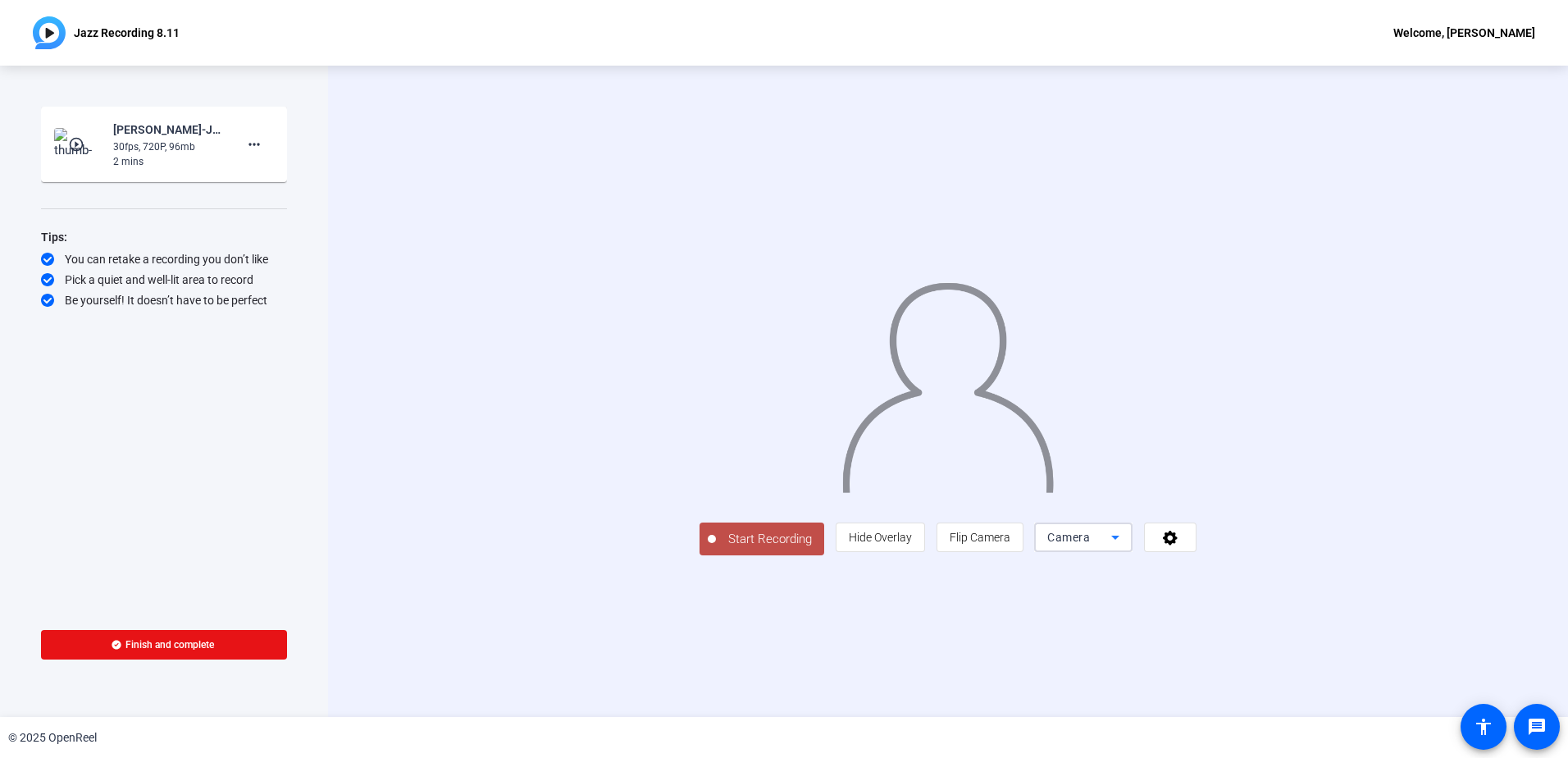
click at [1090, 544] on span "Camera" at bounding box center [1069, 537] width 42 height 13
click at [1175, 654] on div at bounding box center [784, 379] width 1568 height 758
click at [1010, 544] on span "Flip Camera" at bounding box center [980, 537] width 61 height 13
click at [73, 141] on mat-icon "play_circle_outline" at bounding box center [78, 144] width 19 height 17
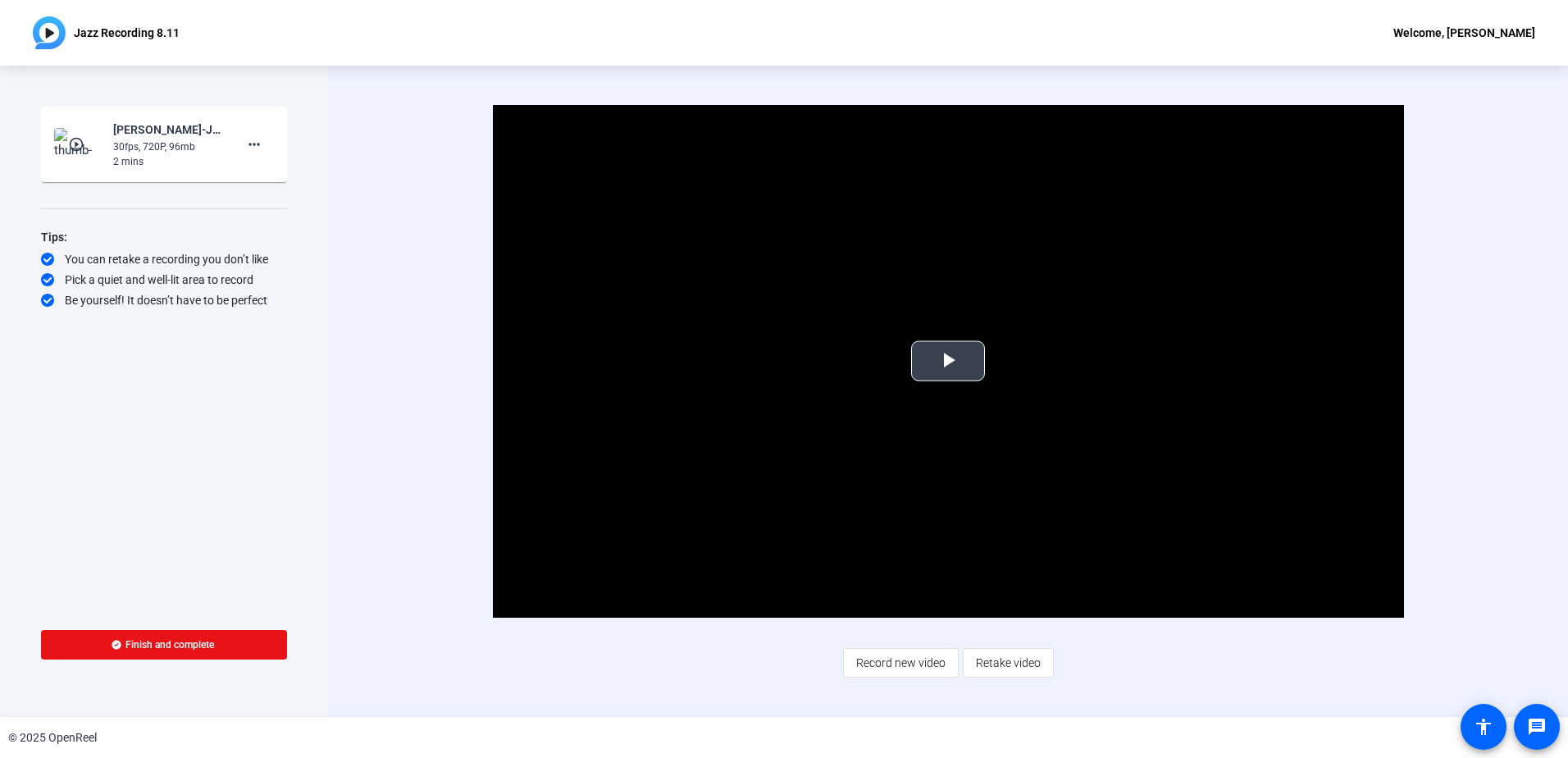
click at [948, 361] on span "Video Player" at bounding box center [948, 361] width 0 height 0
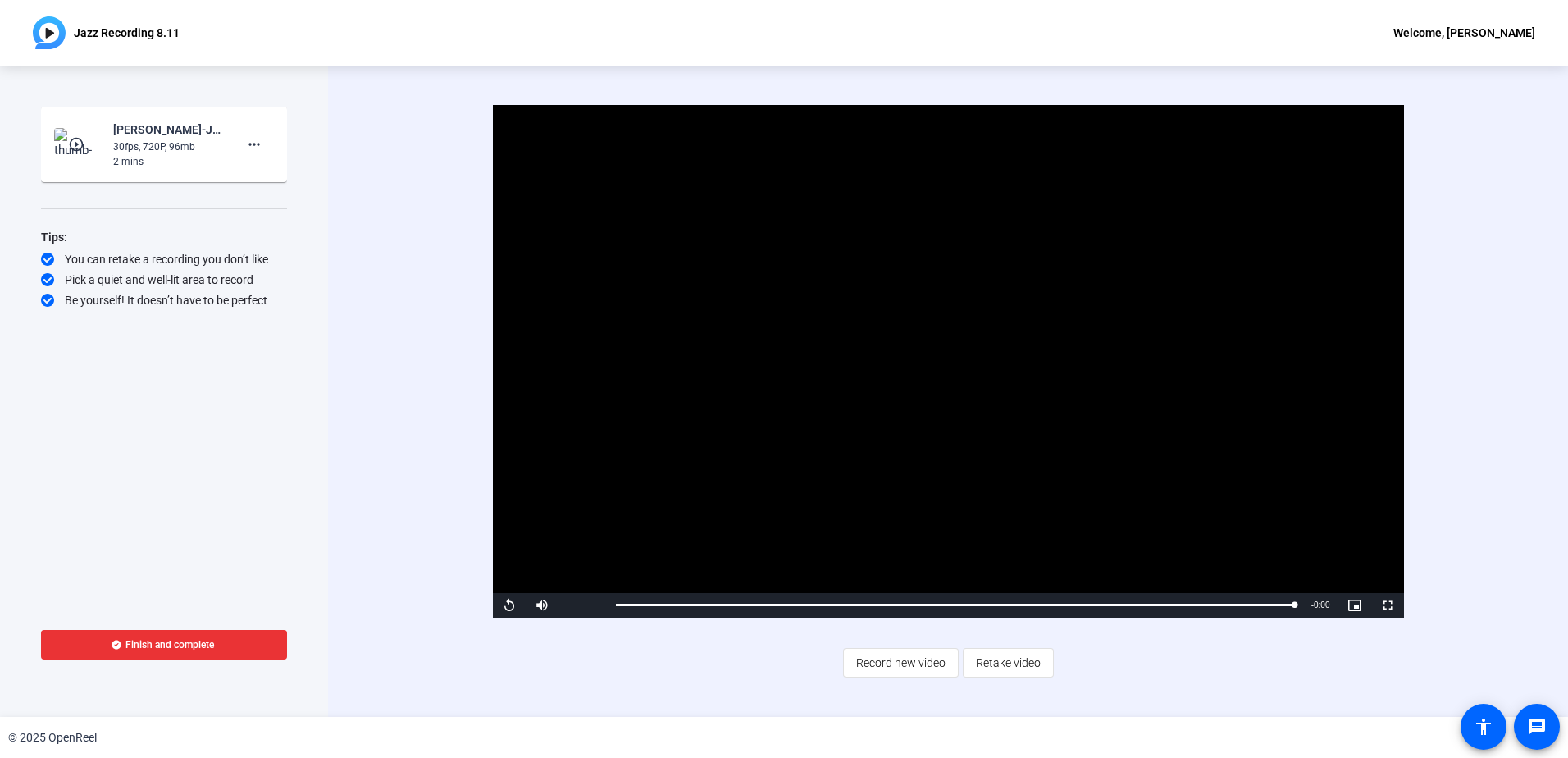
click at [156, 642] on span "Finish and complete" at bounding box center [170, 645] width 89 height 13
